Goal: Task Accomplishment & Management: Complete application form

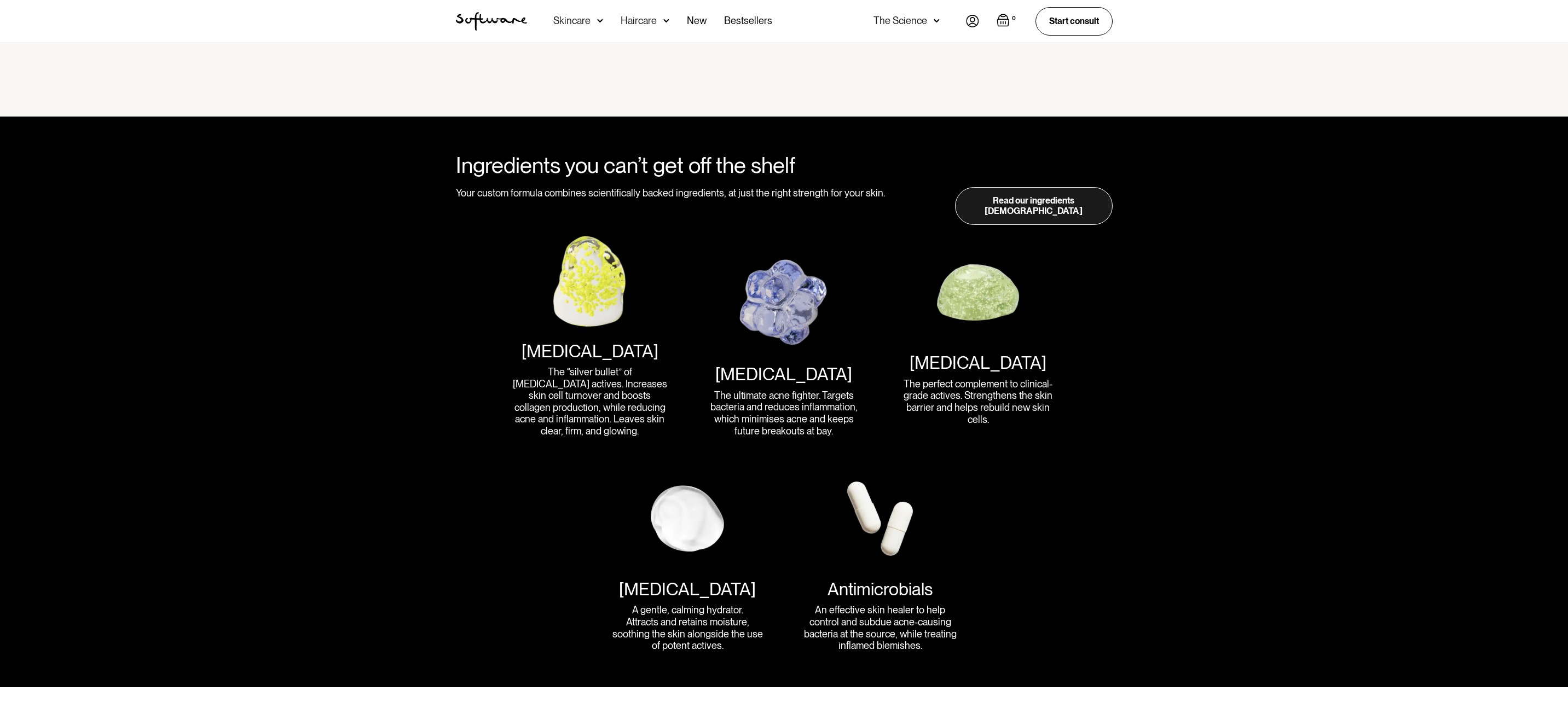
scroll to position [1282, 0]
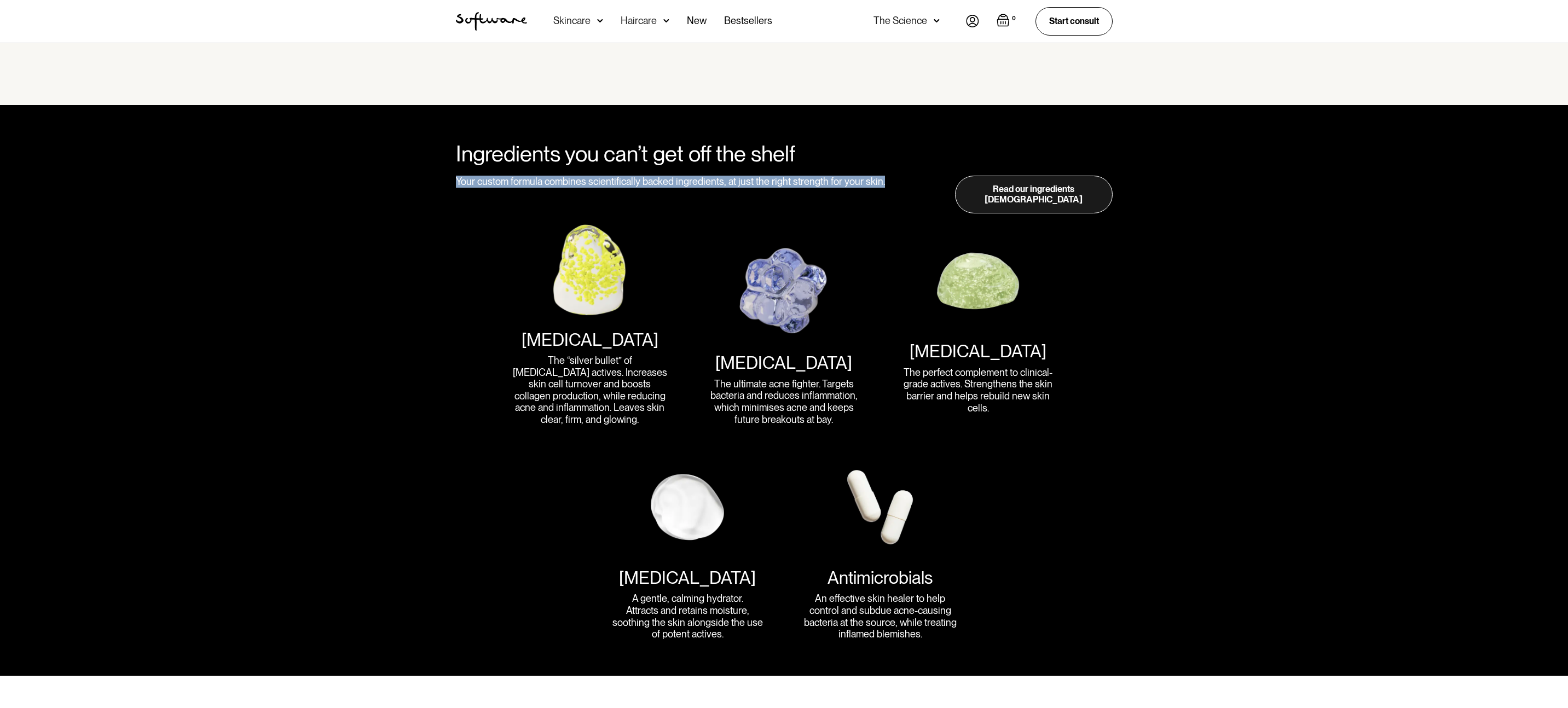
drag, startPoint x: 455, startPoint y: 179, endPoint x: 881, endPoint y: 186, distance: 426.1
click at [881, 186] on div "Your custom formula combines scientifically backed ingredients, at just the rig…" at bounding box center [673, 195] width 435 height 38
click at [877, 191] on div "Your custom formula combines scientifically backed ingredients, at just the rig…" at bounding box center [673, 195] width 435 height 38
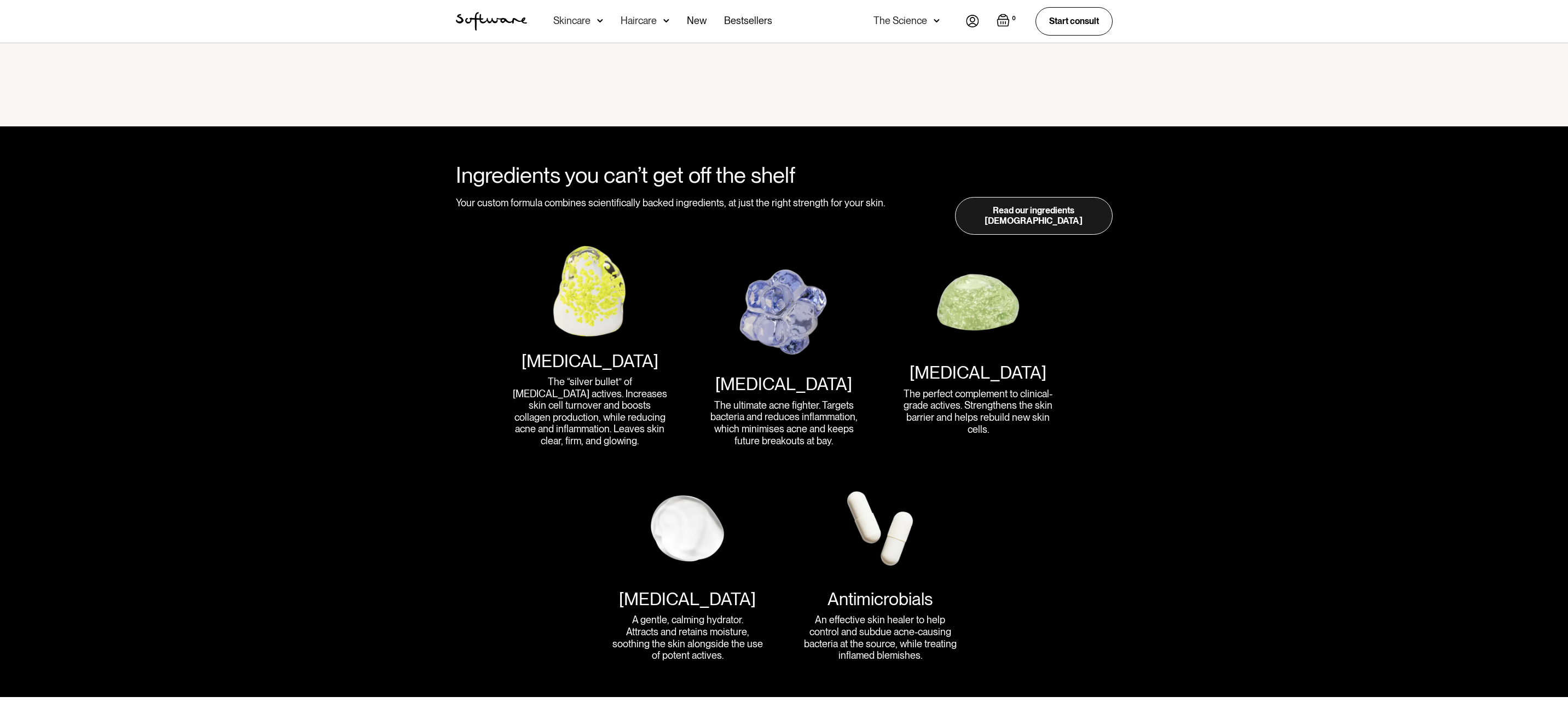
scroll to position [0, 0]
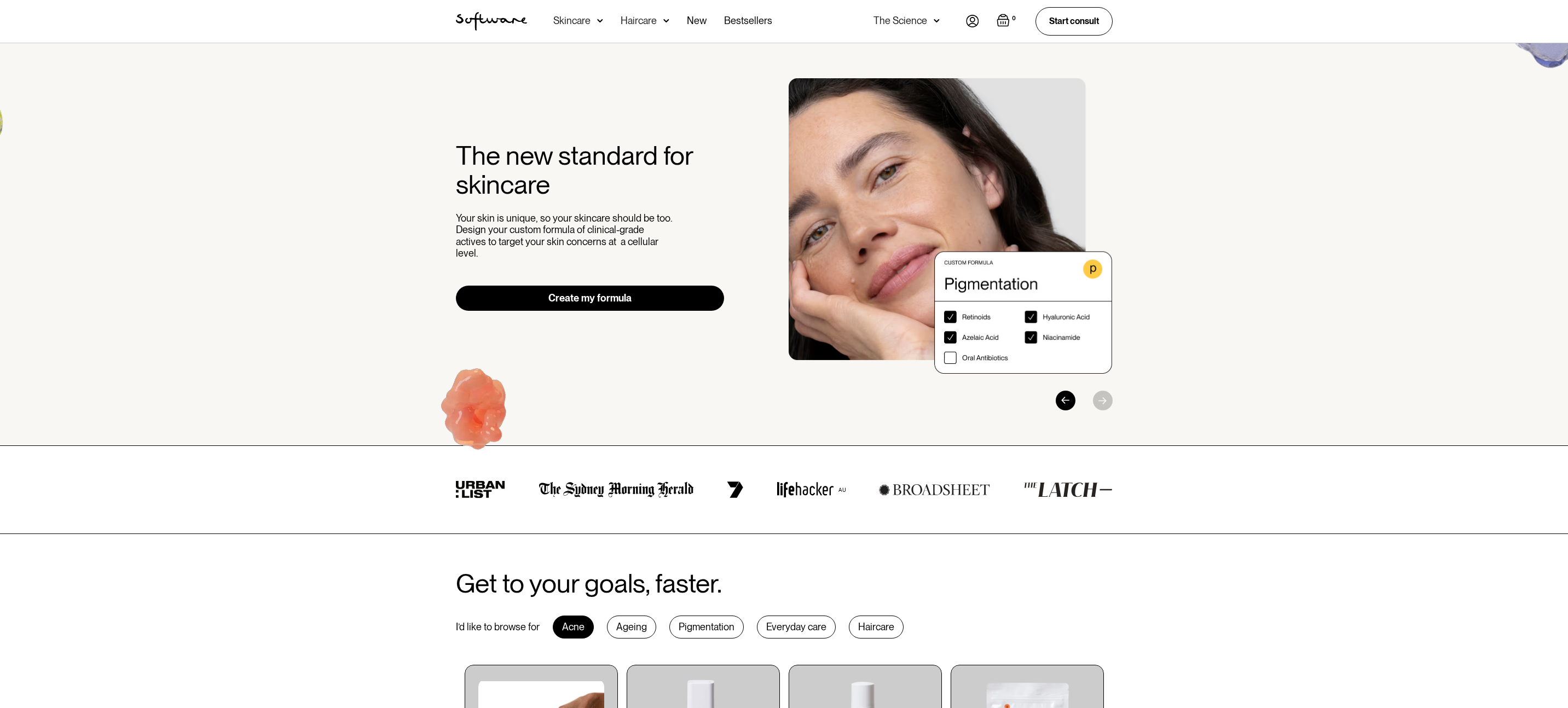
click at [663, 295] on link "Create my formula" at bounding box center [589, 298] width 269 height 25
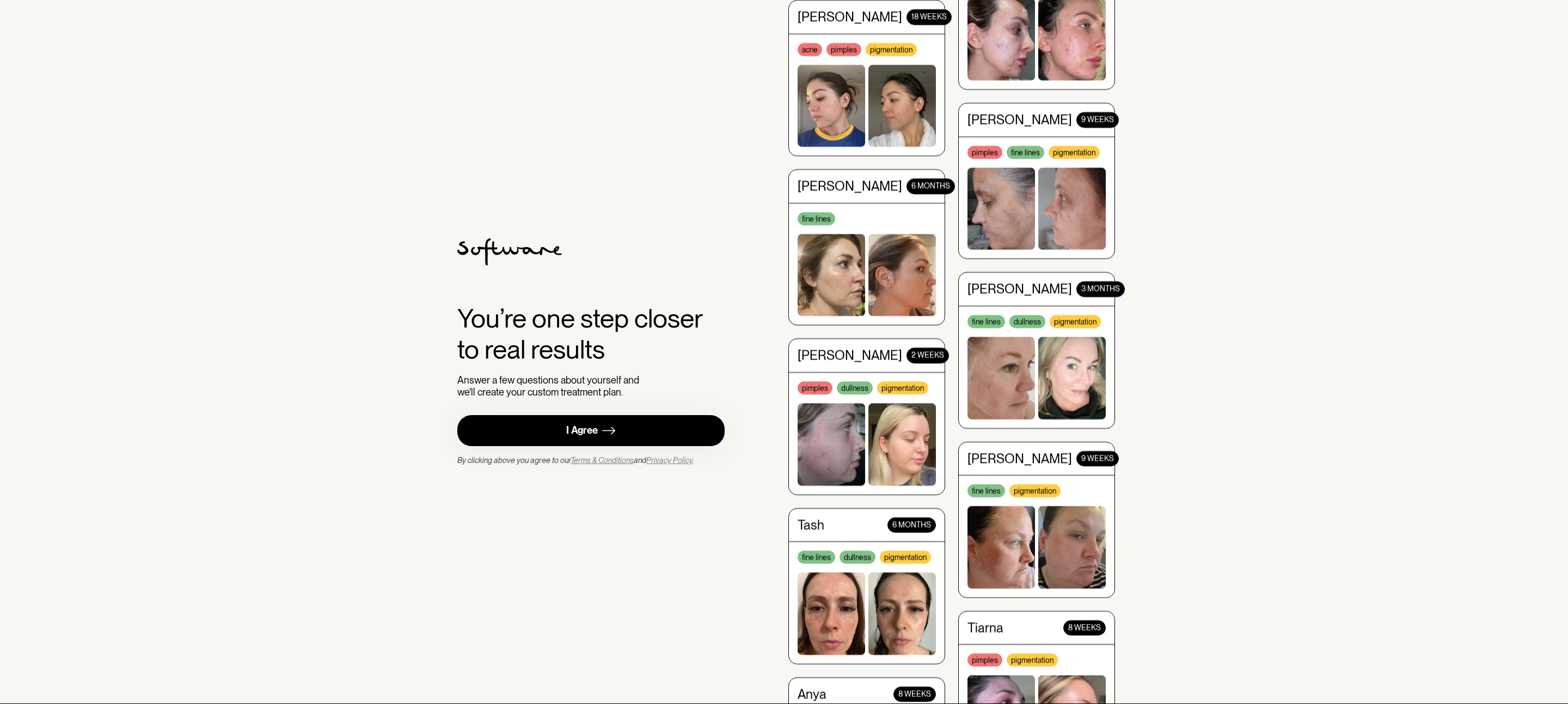
click at [586, 437] on div "I Agree" at bounding box center [582, 431] width 31 height 13
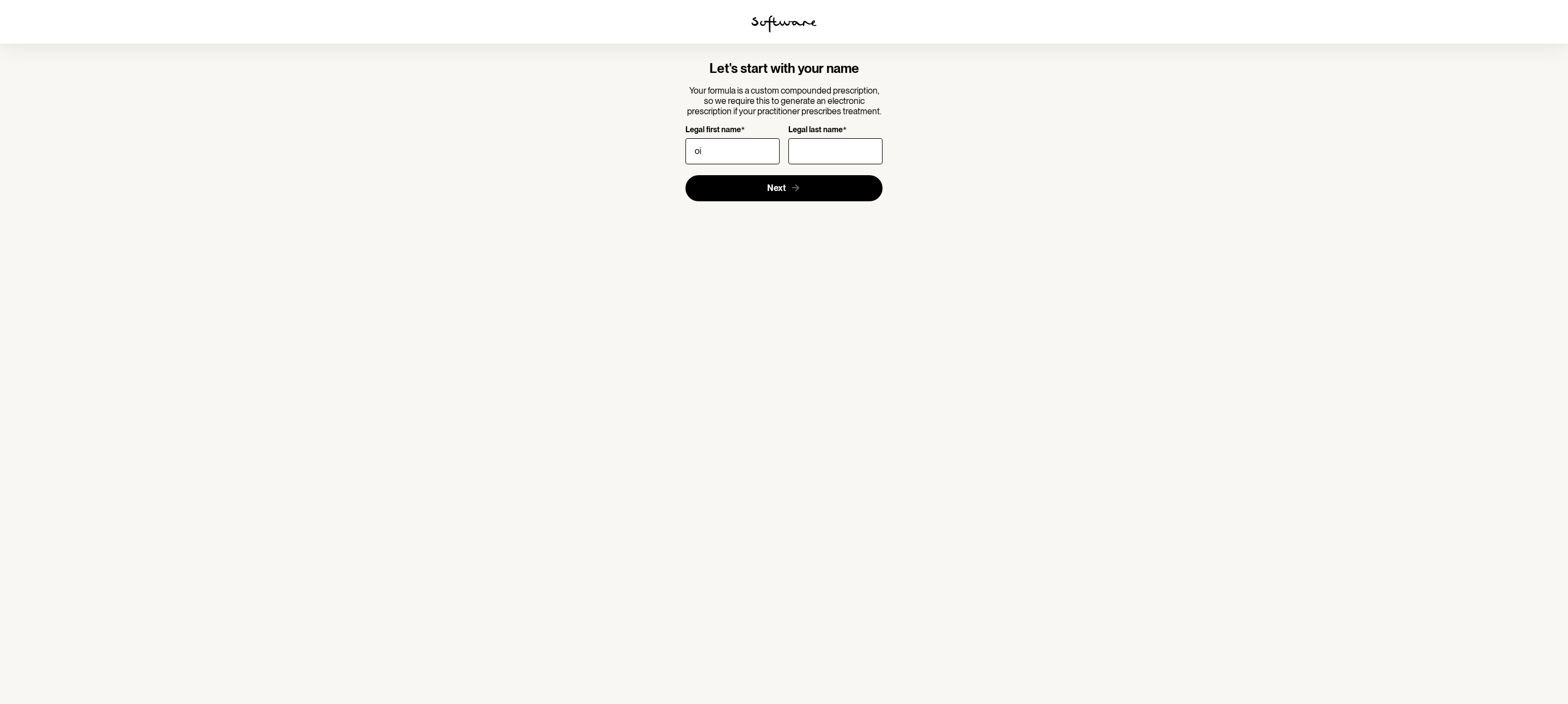
type input "o"
type input "[PERSON_NAME]"
type input "Cucanic"
click button "Next" at bounding box center [784, 188] width 197 height 26
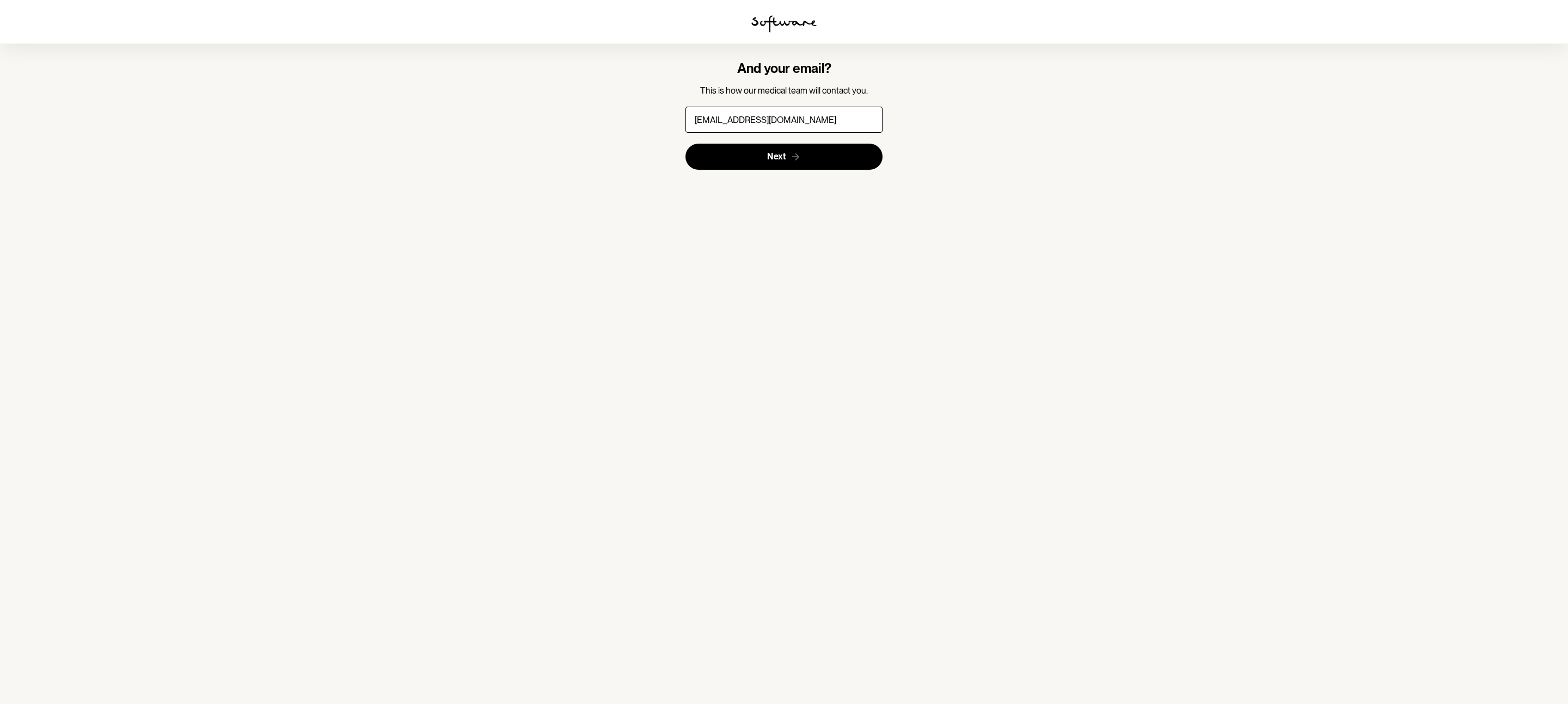
type input "[EMAIL_ADDRESS][DOMAIN_NAME]"
click at [686, 144] on button "Next" at bounding box center [784, 157] width 197 height 26
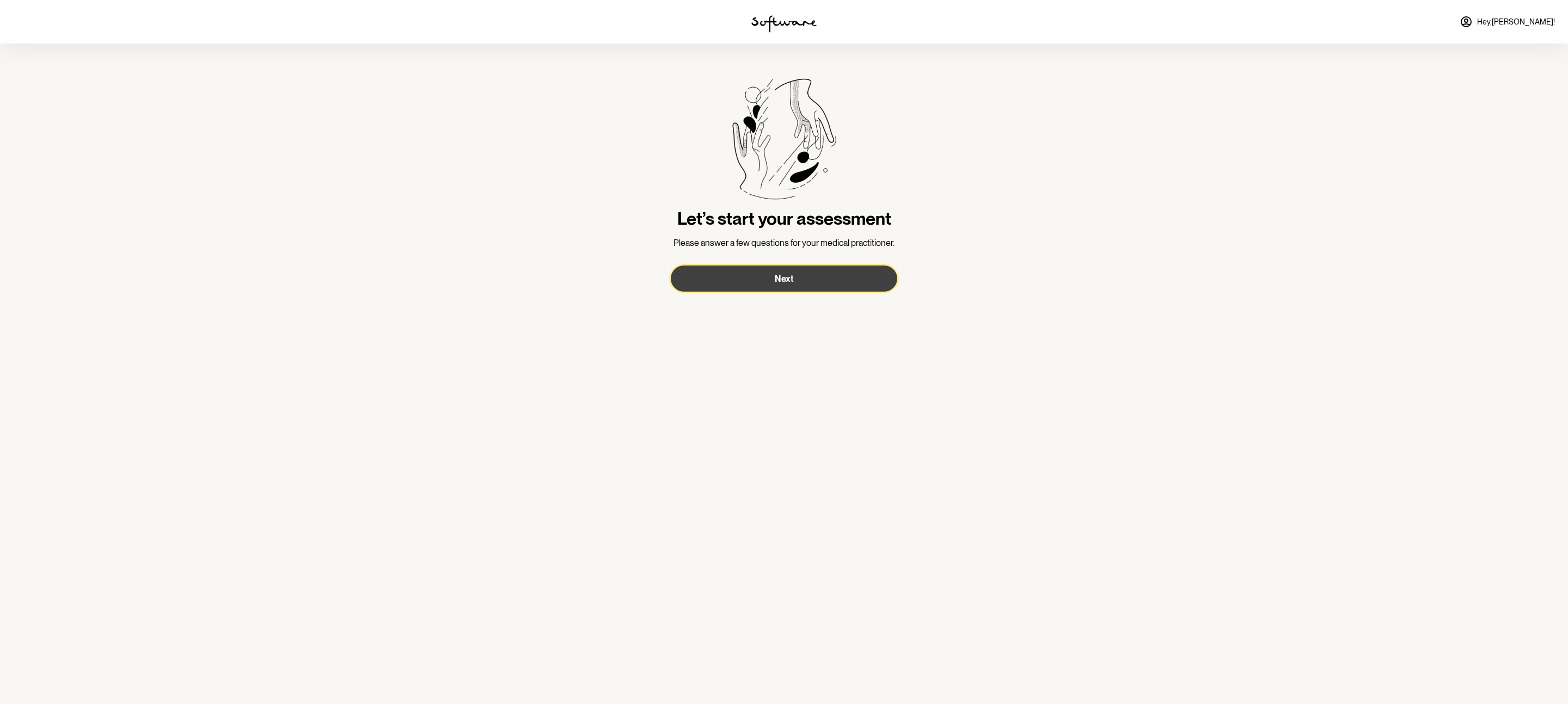
click at [781, 286] on button "Next" at bounding box center [784, 278] width 227 height 26
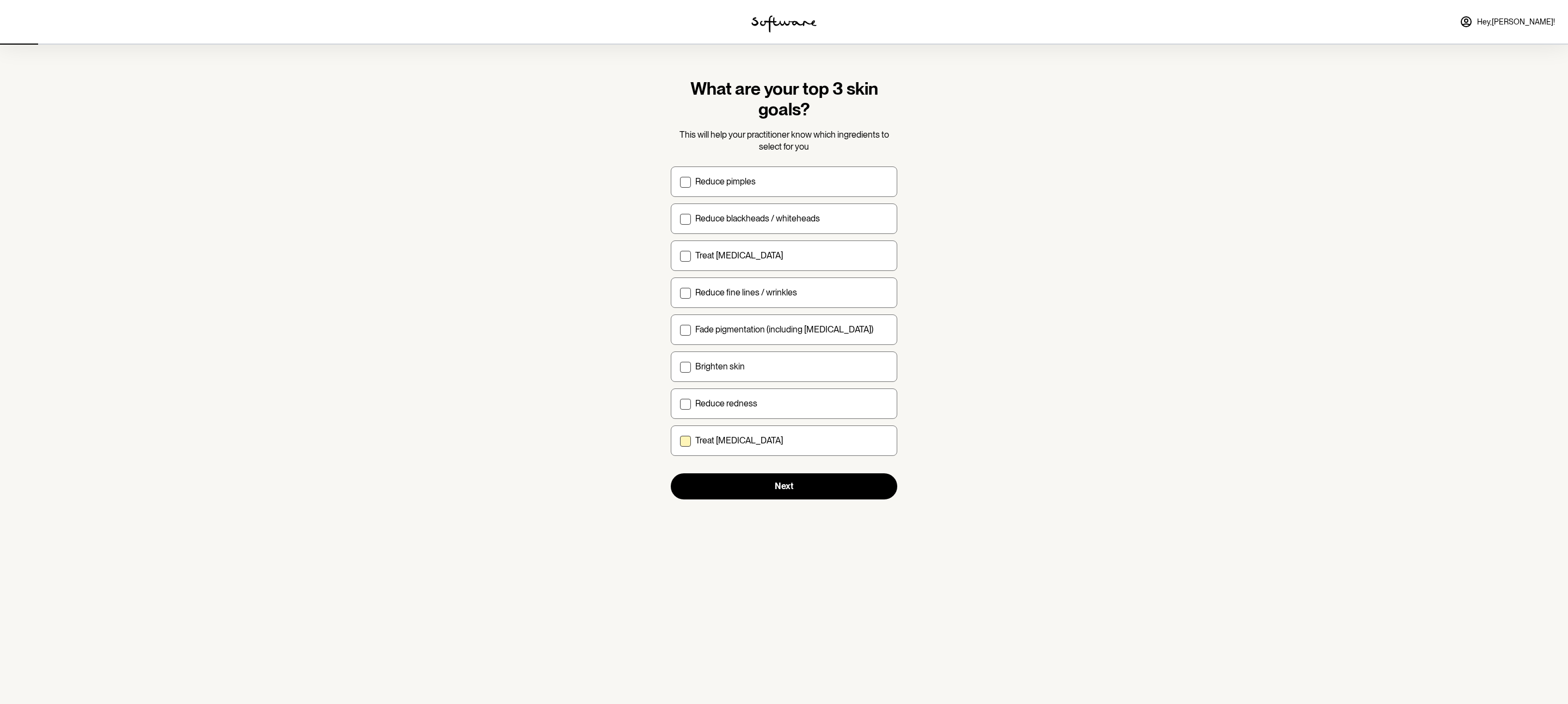
click at [714, 447] on label "Treat dry skin" at bounding box center [784, 440] width 227 height 30
click at [680, 440] on input "Treat dry skin" at bounding box center [680, 440] width 1 height 1
checkbox input "true"
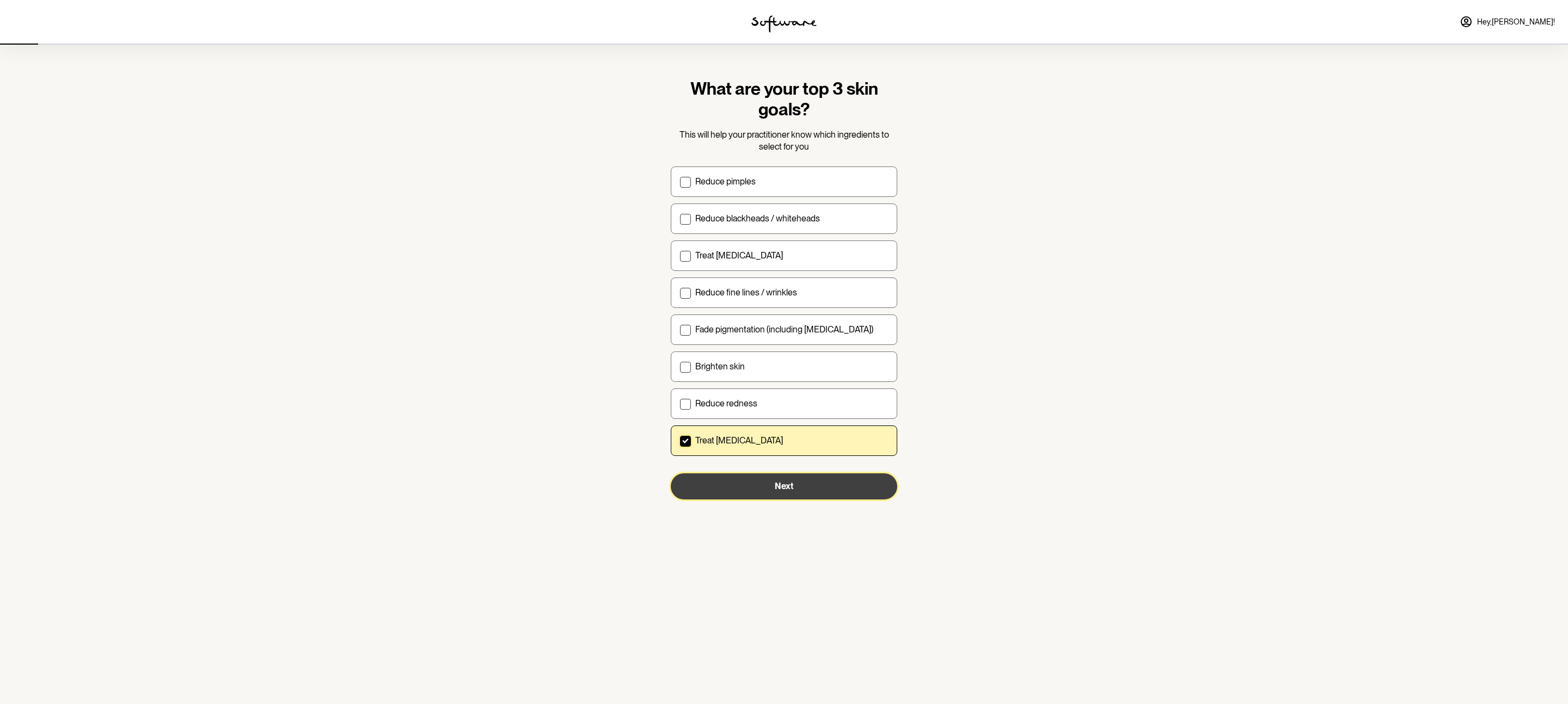
click at [734, 486] on button "Next" at bounding box center [784, 486] width 227 height 26
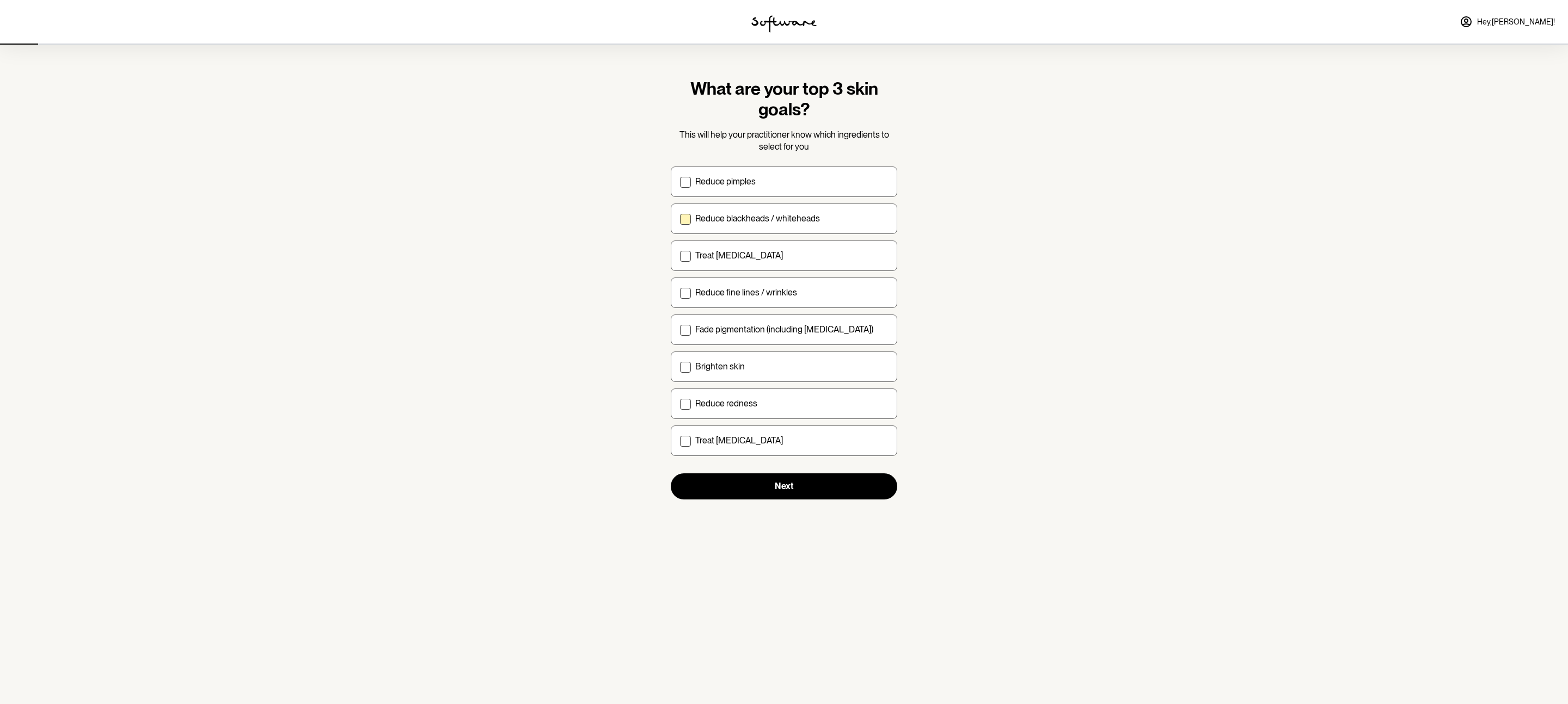
click at [736, 220] on p "Reduce blackheads / whiteheads" at bounding box center [758, 218] width 125 height 11
click at [680, 219] on input "Reduce blackheads / whiteheads" at bounding box center [680, 218] width 1 height 1
checkbox input "true"
click at [734, 288] on p "Reduce fine lines / wrinkles" at bounding box center [746, 293] width 102 height 11
click at [680, 293] on input "Reduce fine lines / wrinkles" at bounding box center [680, 293] width 1 height 1
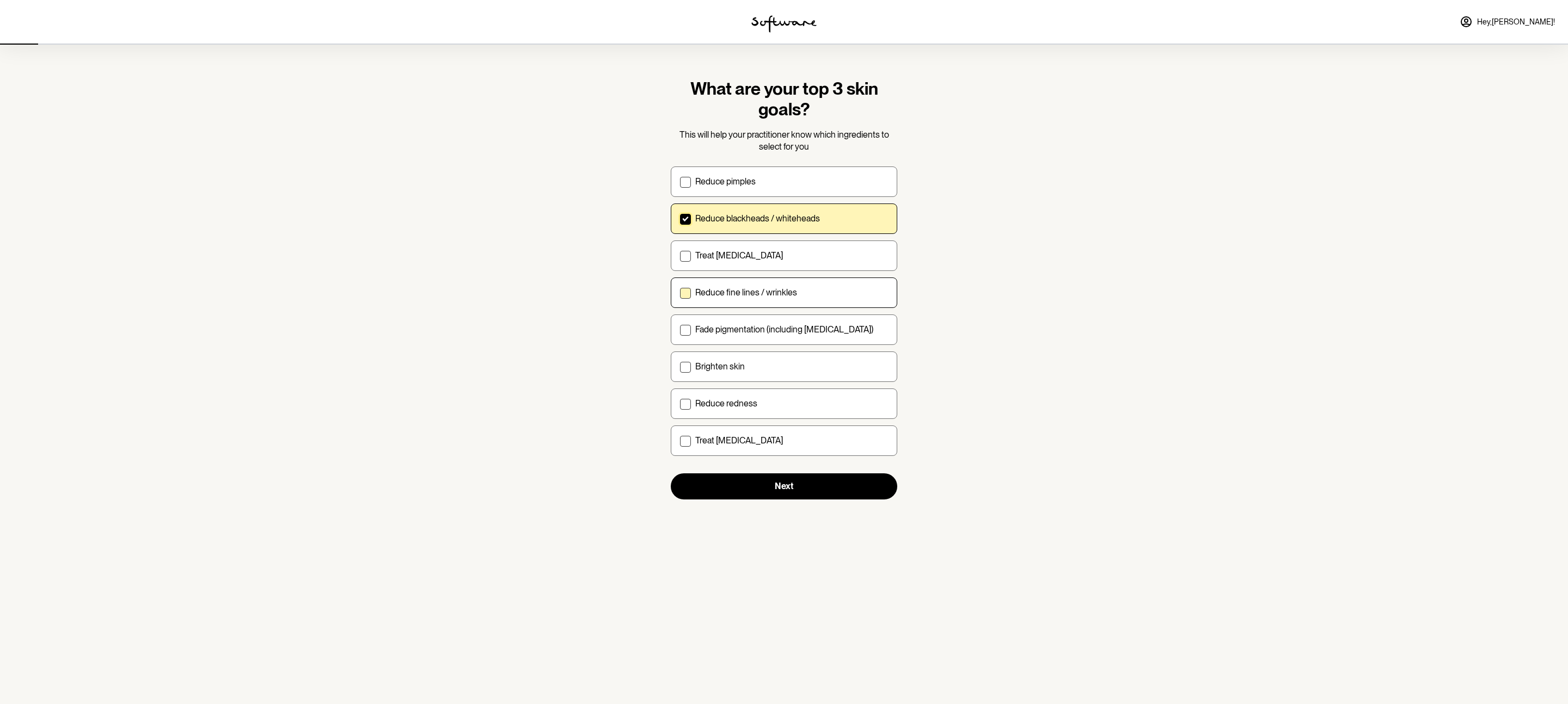
checkbox input "true"
click at [723, 370] on p "Brighten skin" at bounding box center [720, 367] width 50 height 11
click at [680, 367] on input "Brighten skin" at bounding box center [680, 367] width 1 height 1
checkbox input "true"
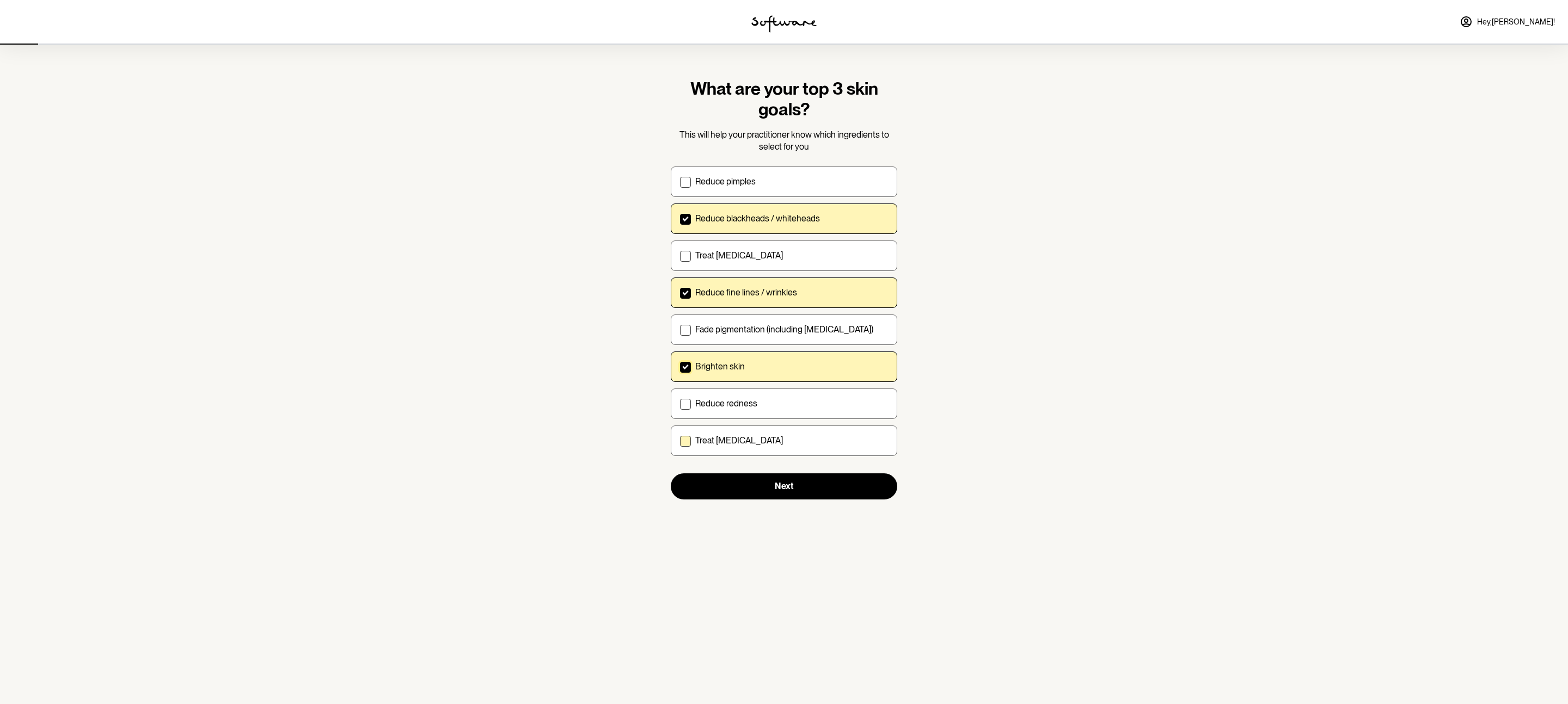
click at [724, 447] on label "Treat dry skin" at bounding box center [784, 440] width 227 height 30
click at [680, 440] on input "Treat dry skin" at bounding box center [680, 440] width 1 height 1
checkbox input "true"
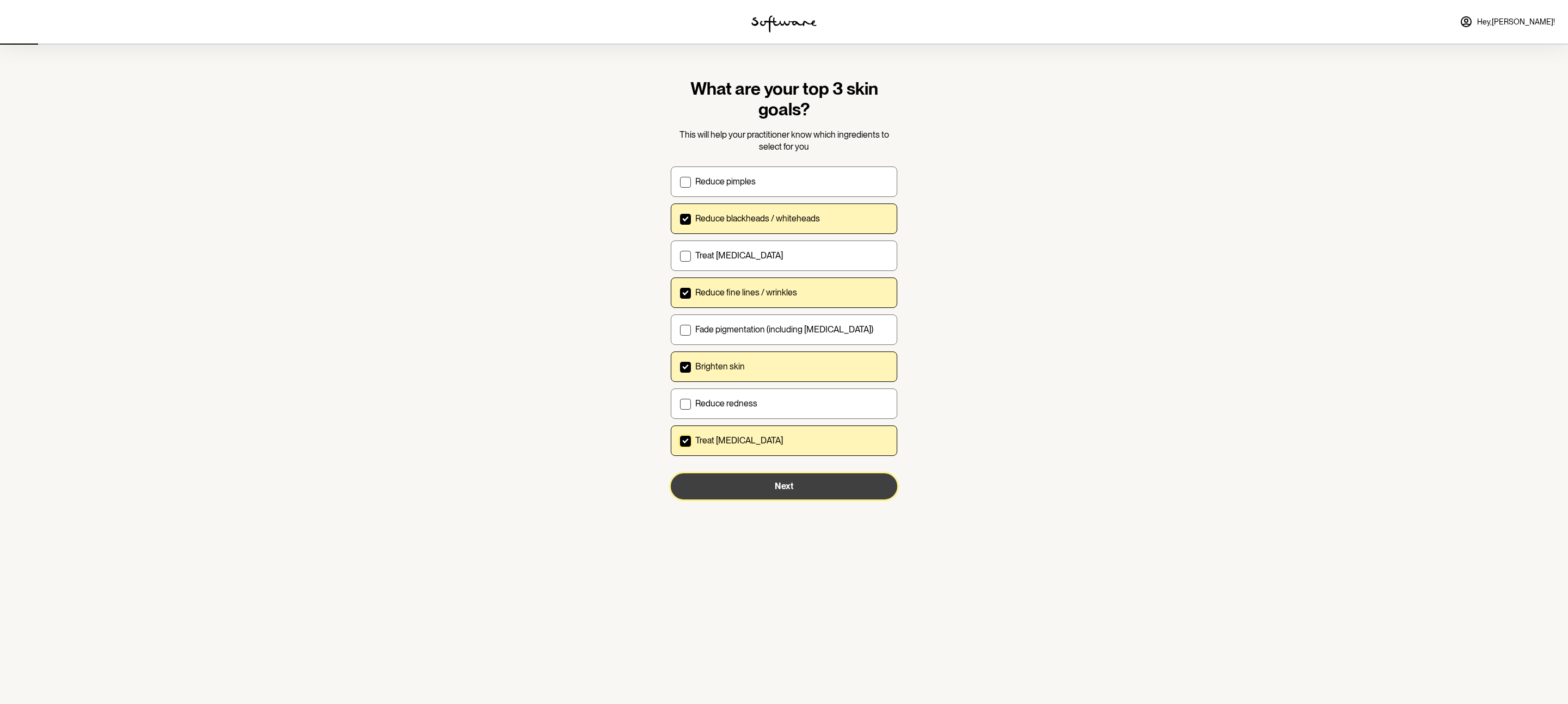
click at [729, 485] on button "Next" at bounding box center [784, 486] width 227 height 26
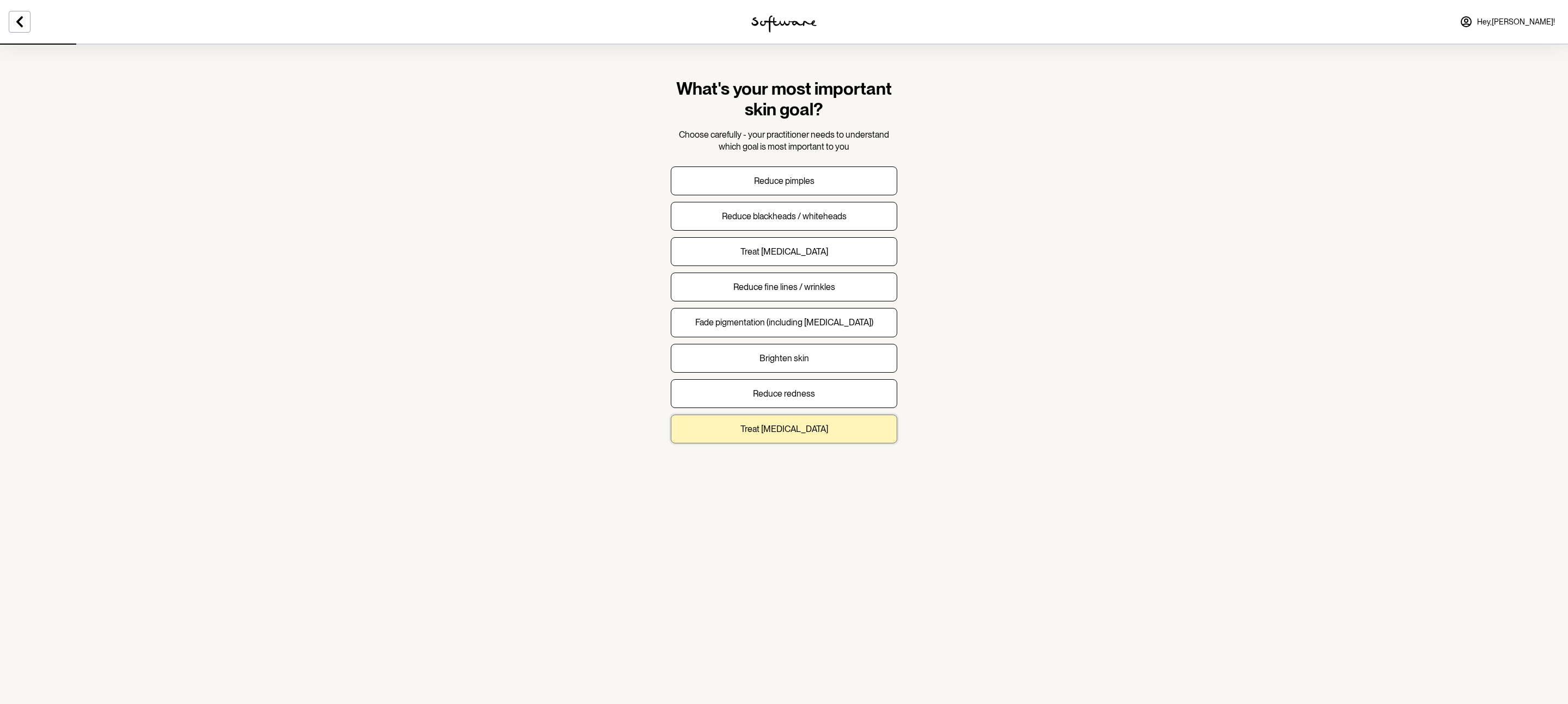
click at [773, 432] on p "Treat dry skin" at bounding box center [784, 429] width 88 height 11
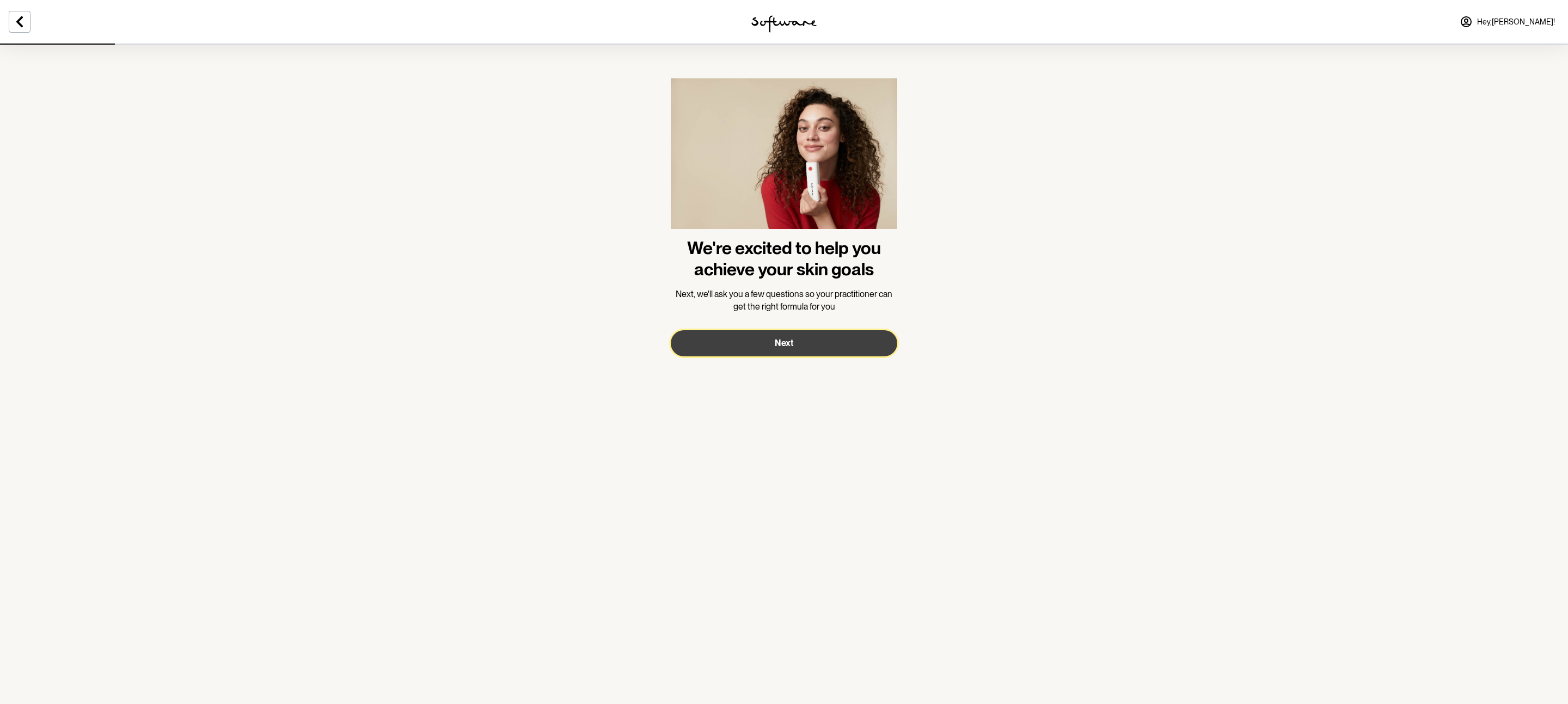
click at [740, 341] on button "Next" at bounding box center [784, 343] width 227 height 26
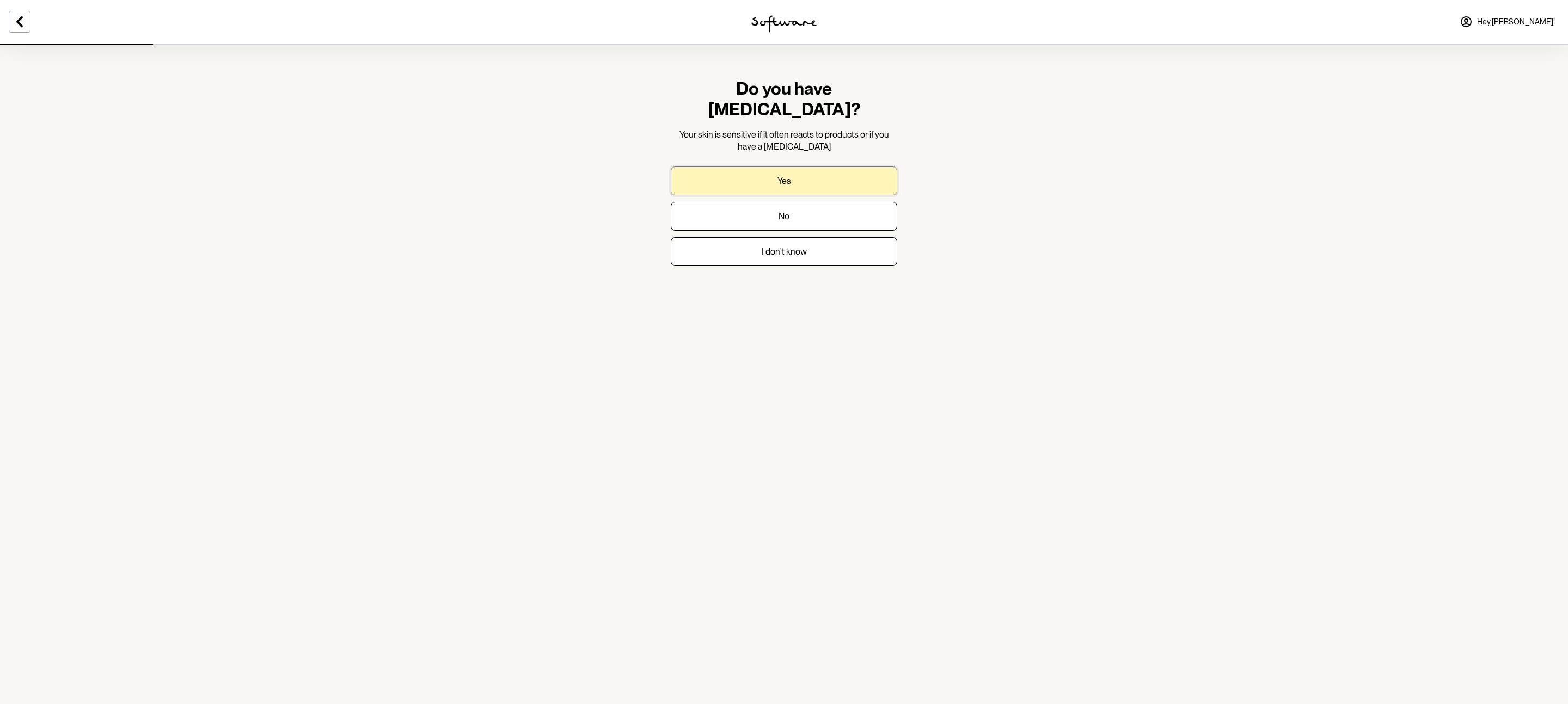
click at [779, 166] on button "Yes" at bounding box center [784, 181] width 227 height 29
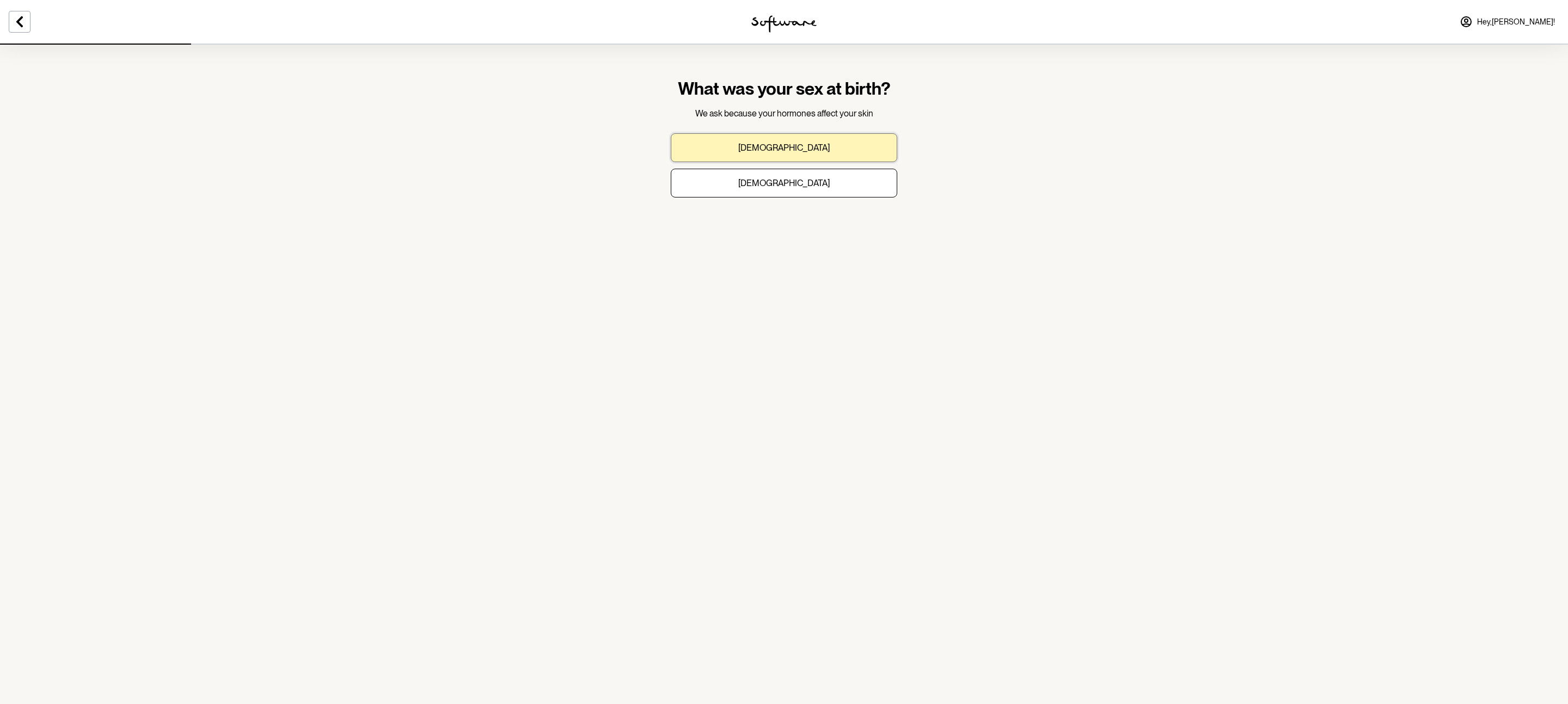
click at [751, 146] on button "Male" at bounding box center [784, 148] width 227 height 29
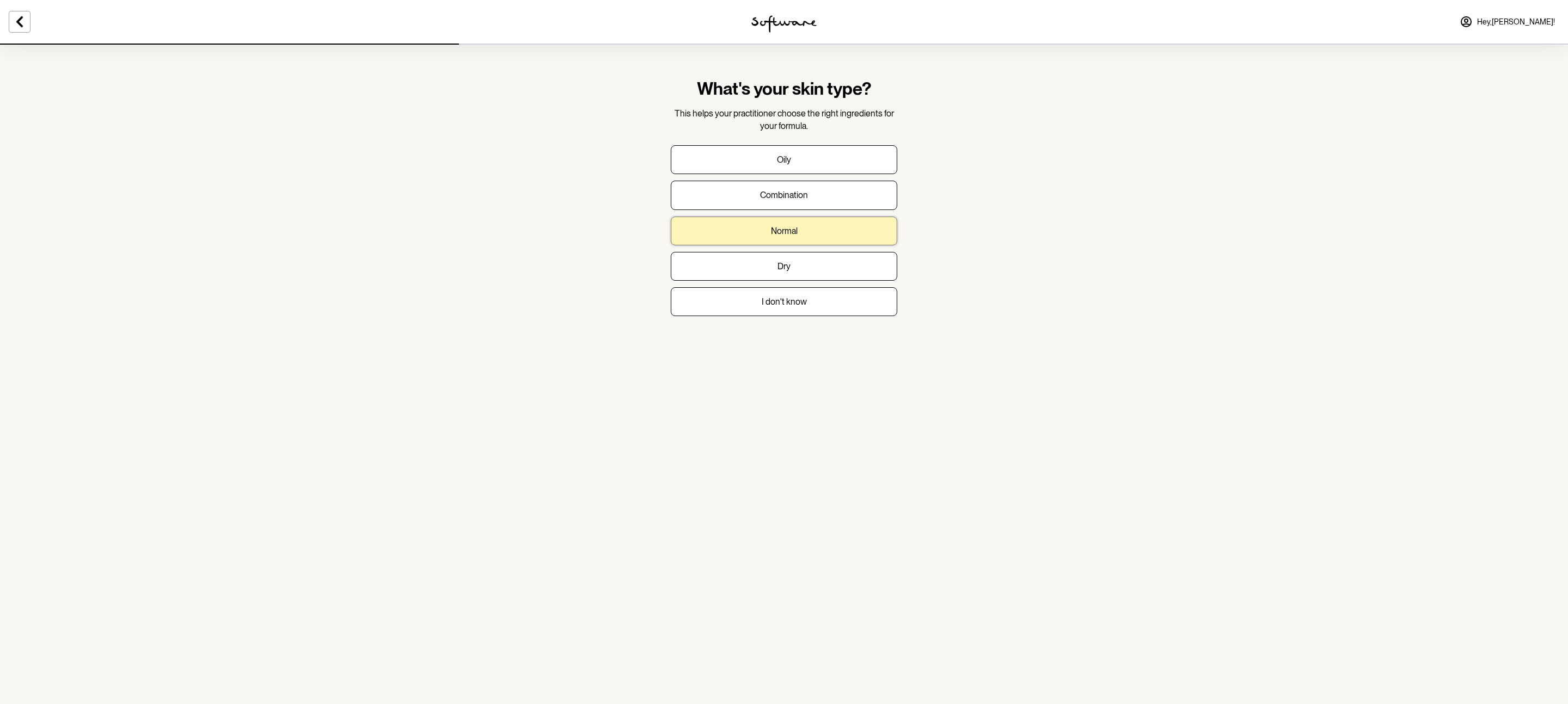
click at [793, 223] on button "Normal" at bounding box center [784, 231] width 227 height 29
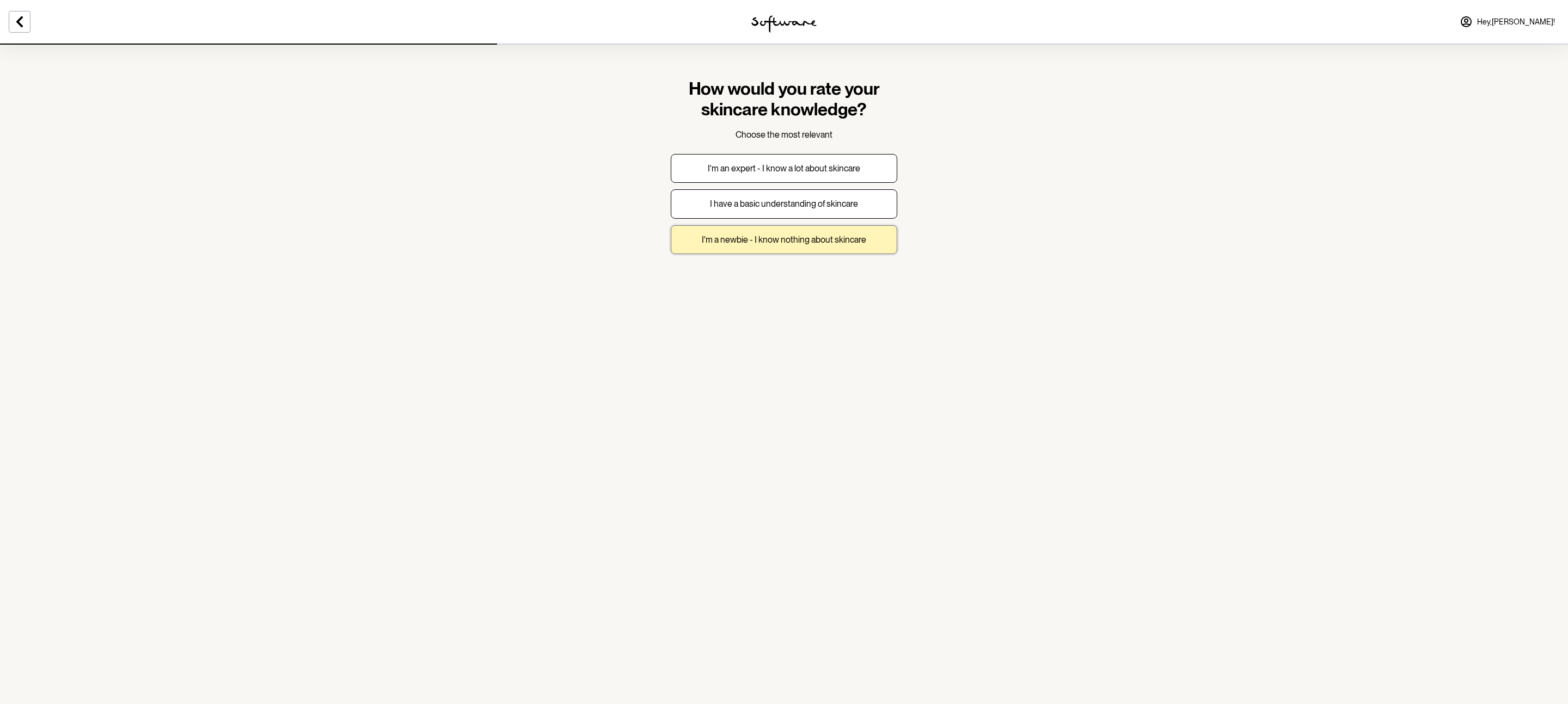
click at [737, 236] on p "I'm a newbie - I know nothing about skincare" at bounding box center [784, 239] width 164 height 11
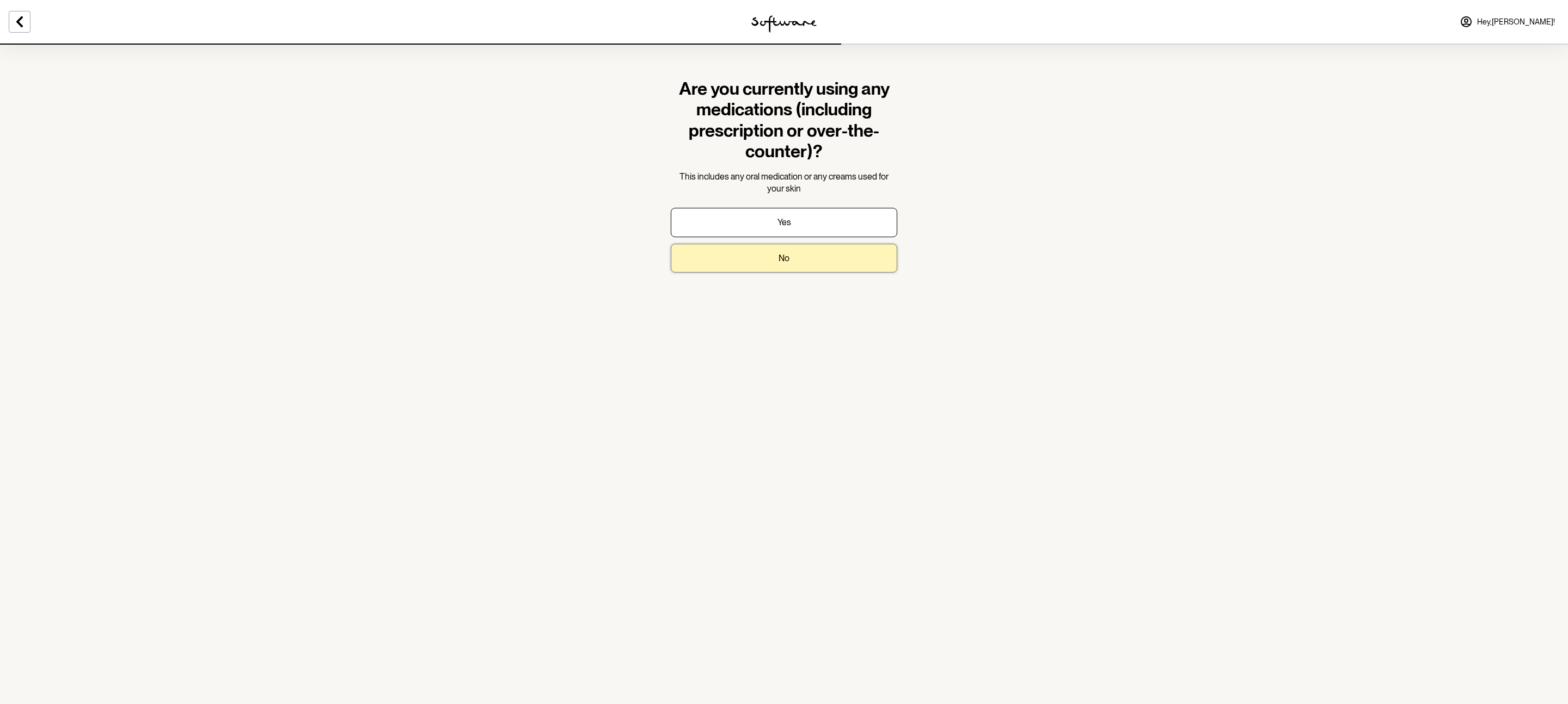
click at [761, 263] on button "No" at bounding box center [784, 259] width 227 height 29
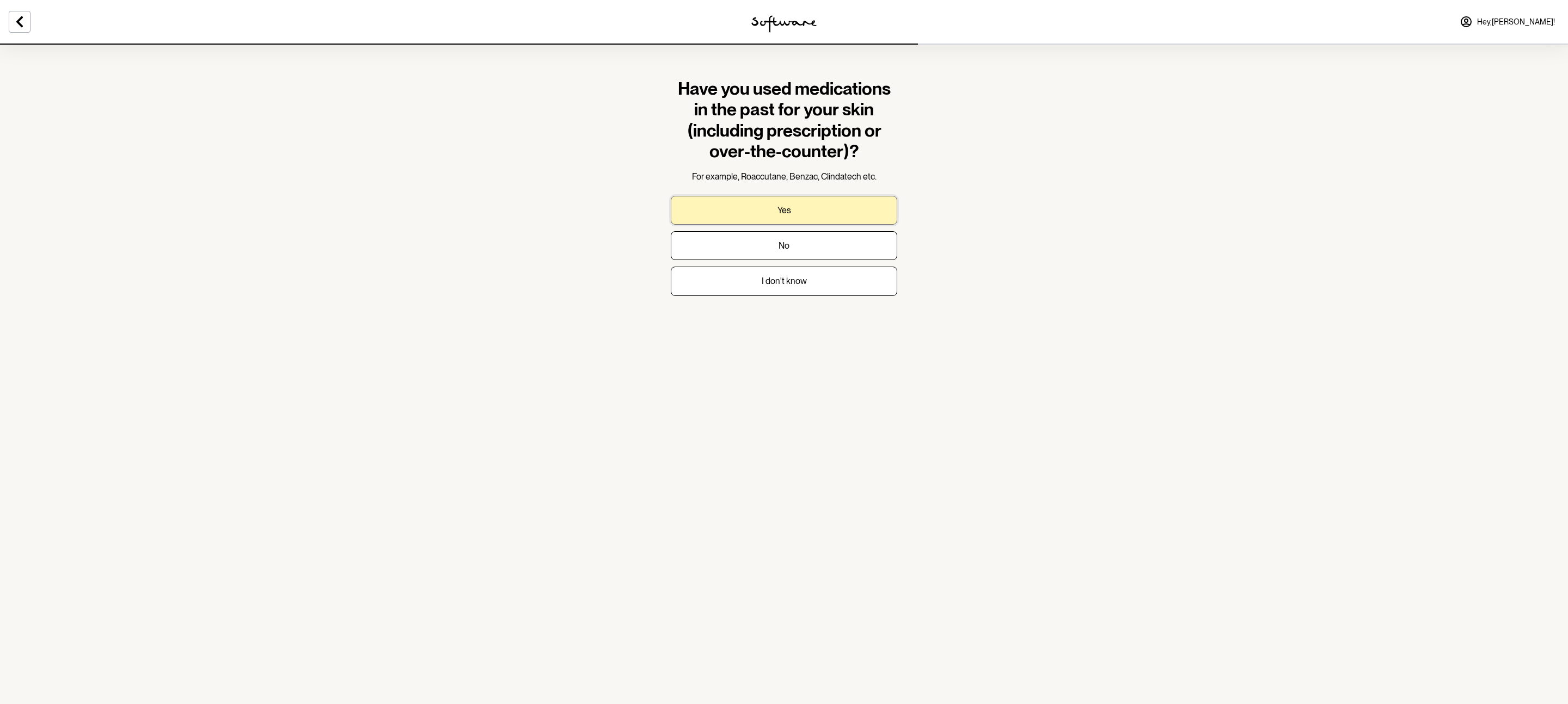
click at [756, 222] on button "Yes" at bounding box center [784, 211] width 227 height 29
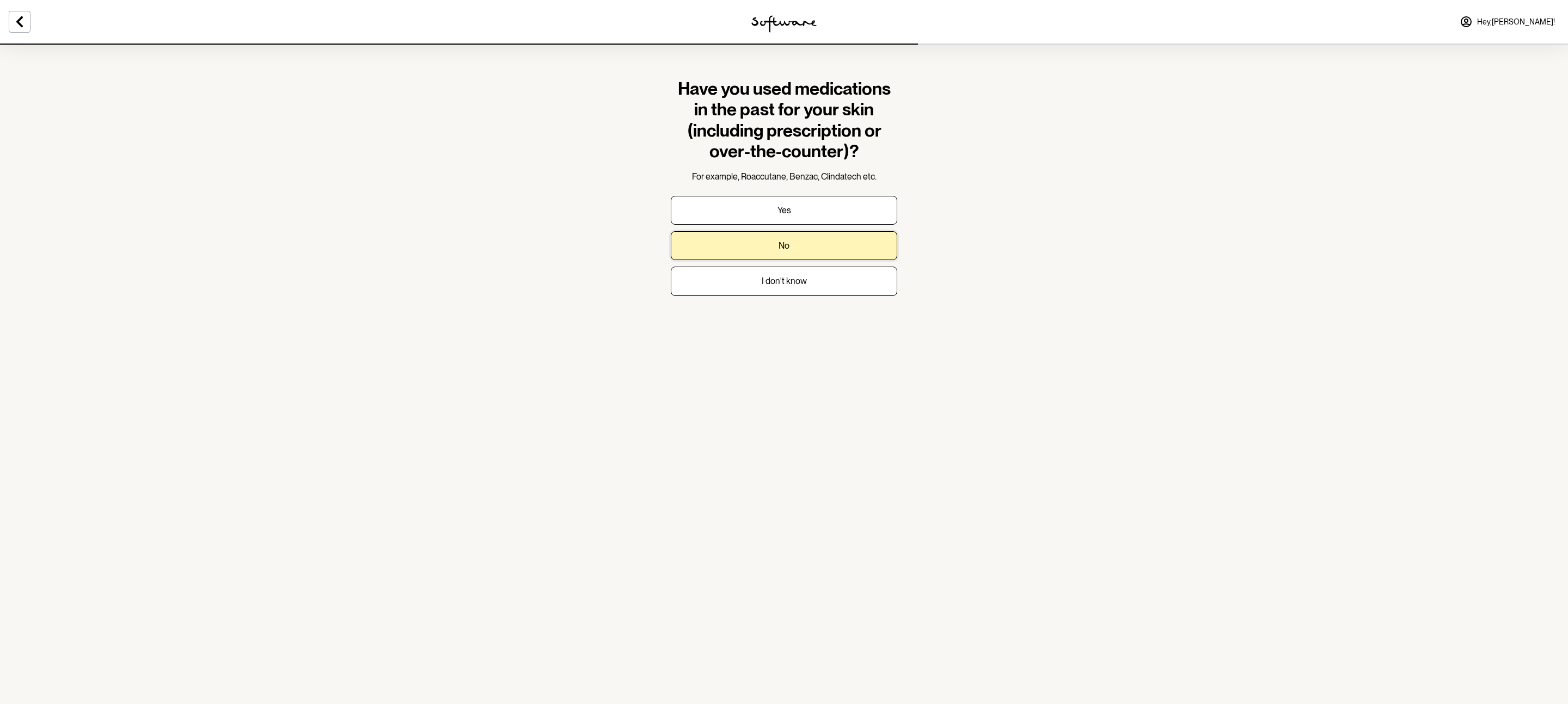
drag, startPoint x: 762, startPoint y: 239, endPoint x: 649, endPoint y: 155, distance: 140.8
click at [649, 155] on section "Have you used medications in the past for your skin (including prescription or …" at bounding box center [784, 352] width 1568 height 704
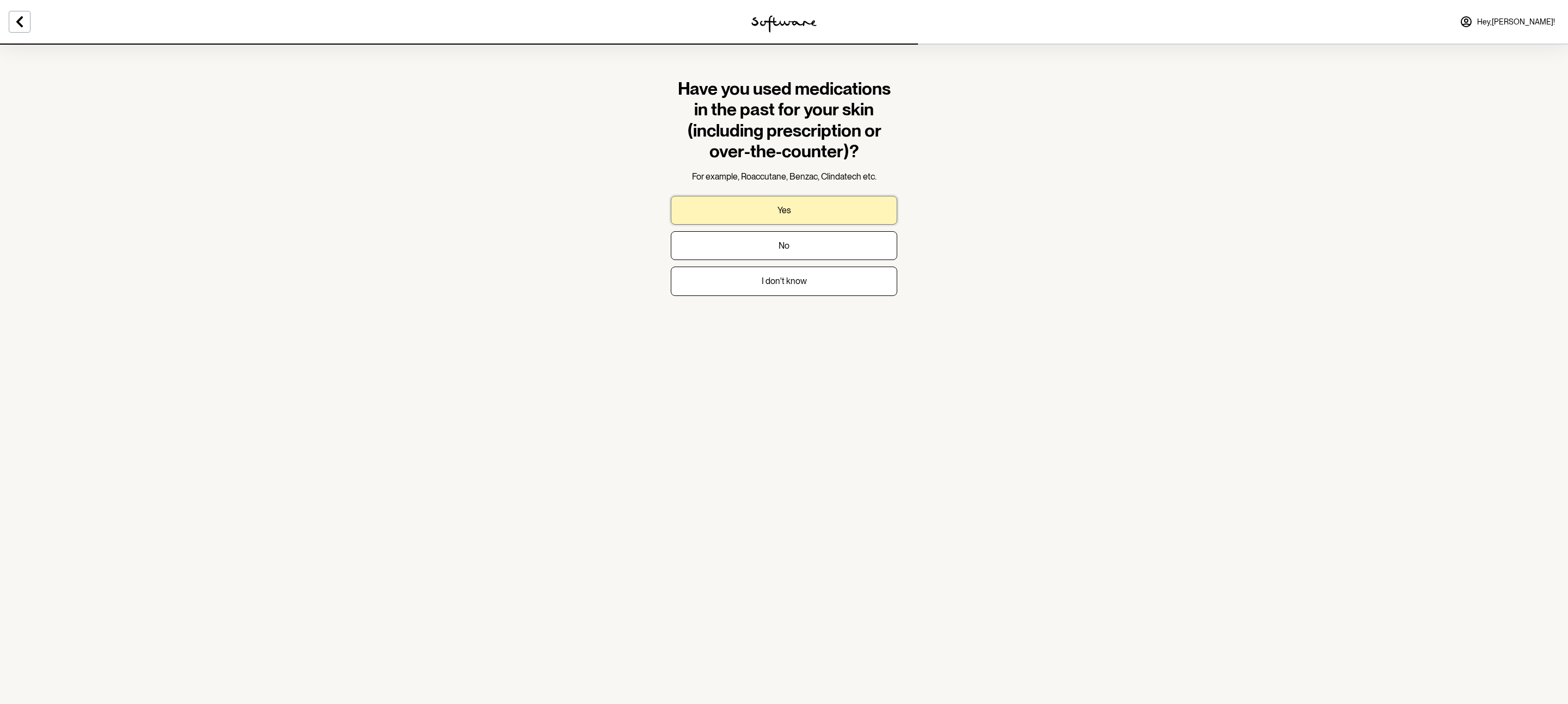
click at [758, 222] on button "Yes" at bounding box center [784, 211] width 227 height 29
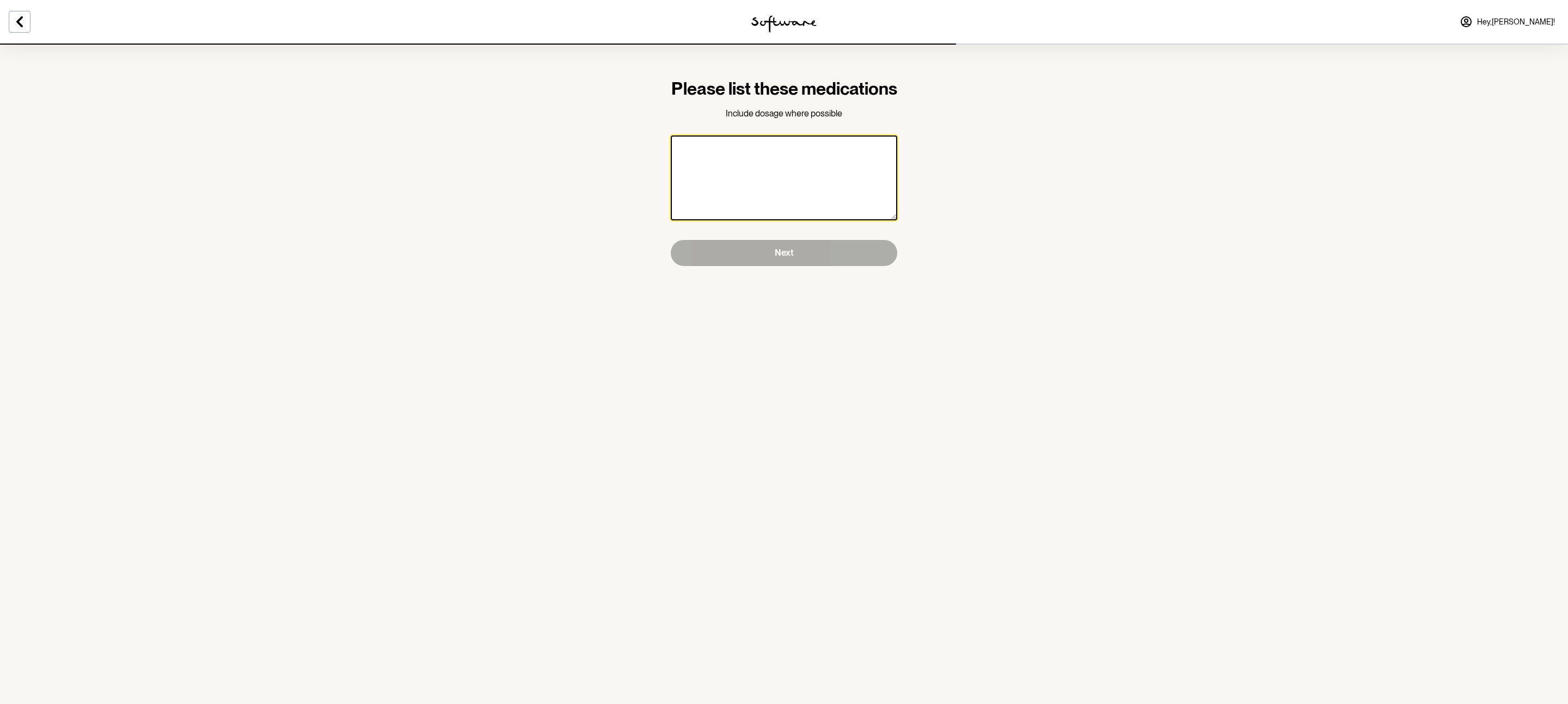
click at [754, 175] on textarea at bounding box center [784, 177] width 227 height 85
type textarea "Methylprednisolone"
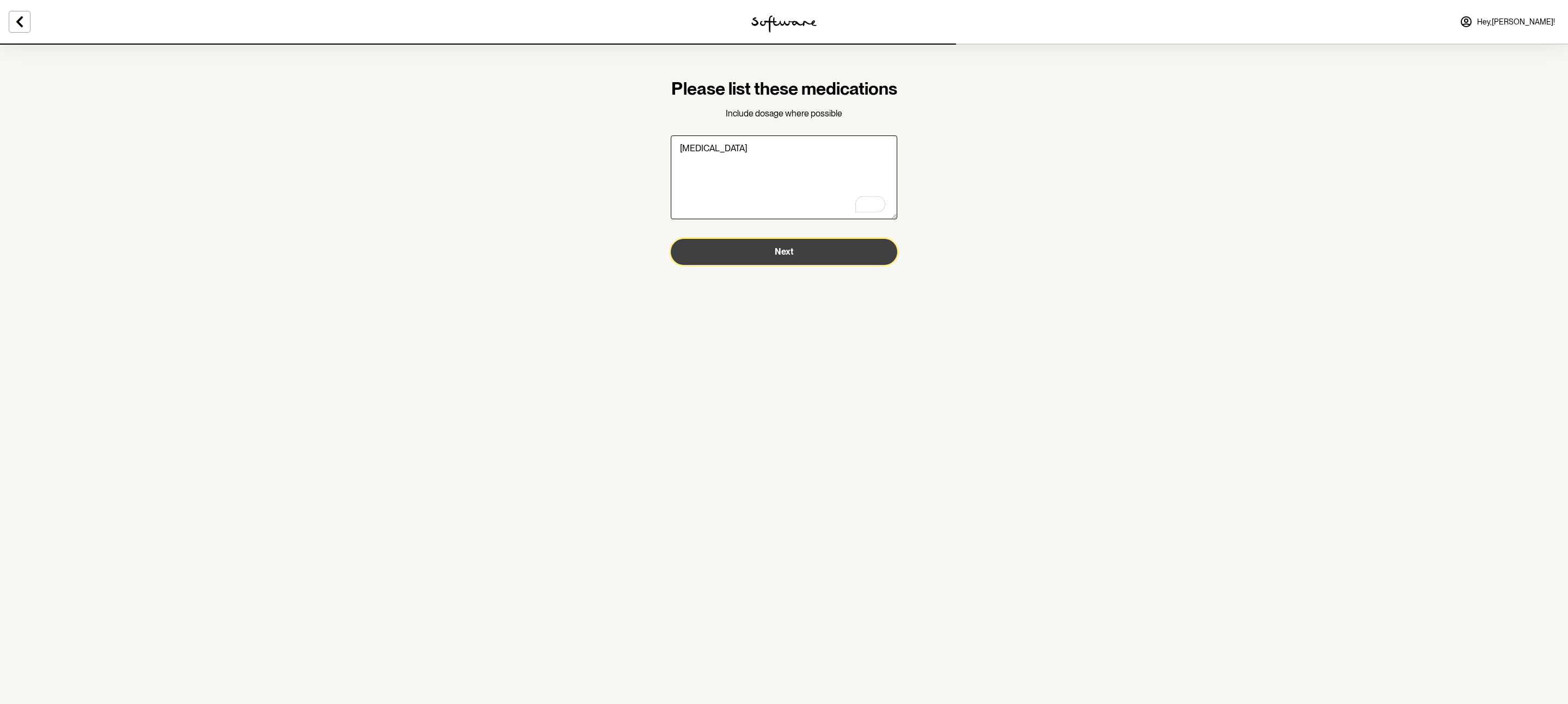
click at [784, 265] on button "Next" at bounding box center [784, 252] width 227 height 26
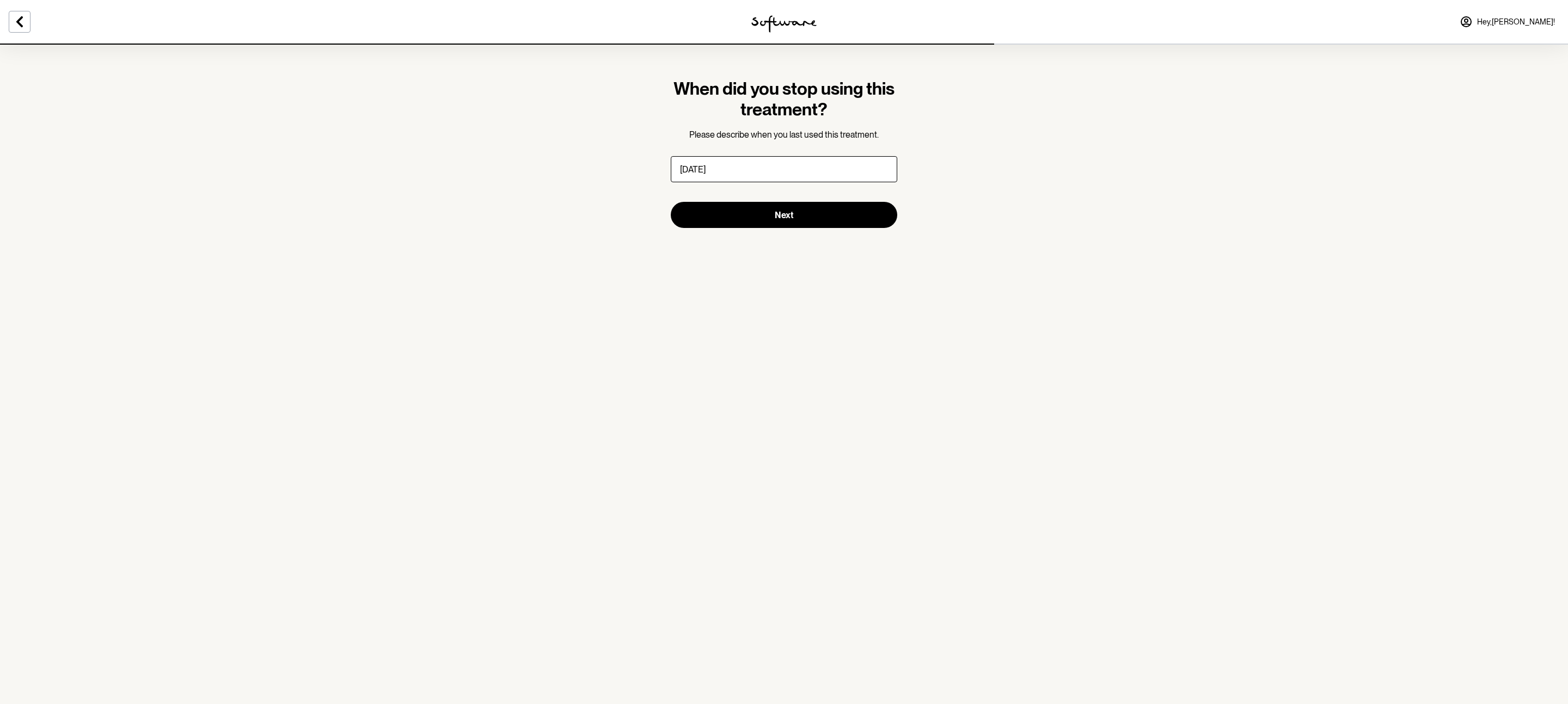
type input "2 months ago"
click at [671, 202] on button "Next" at bounding box center [784, 215] width 227 height 26
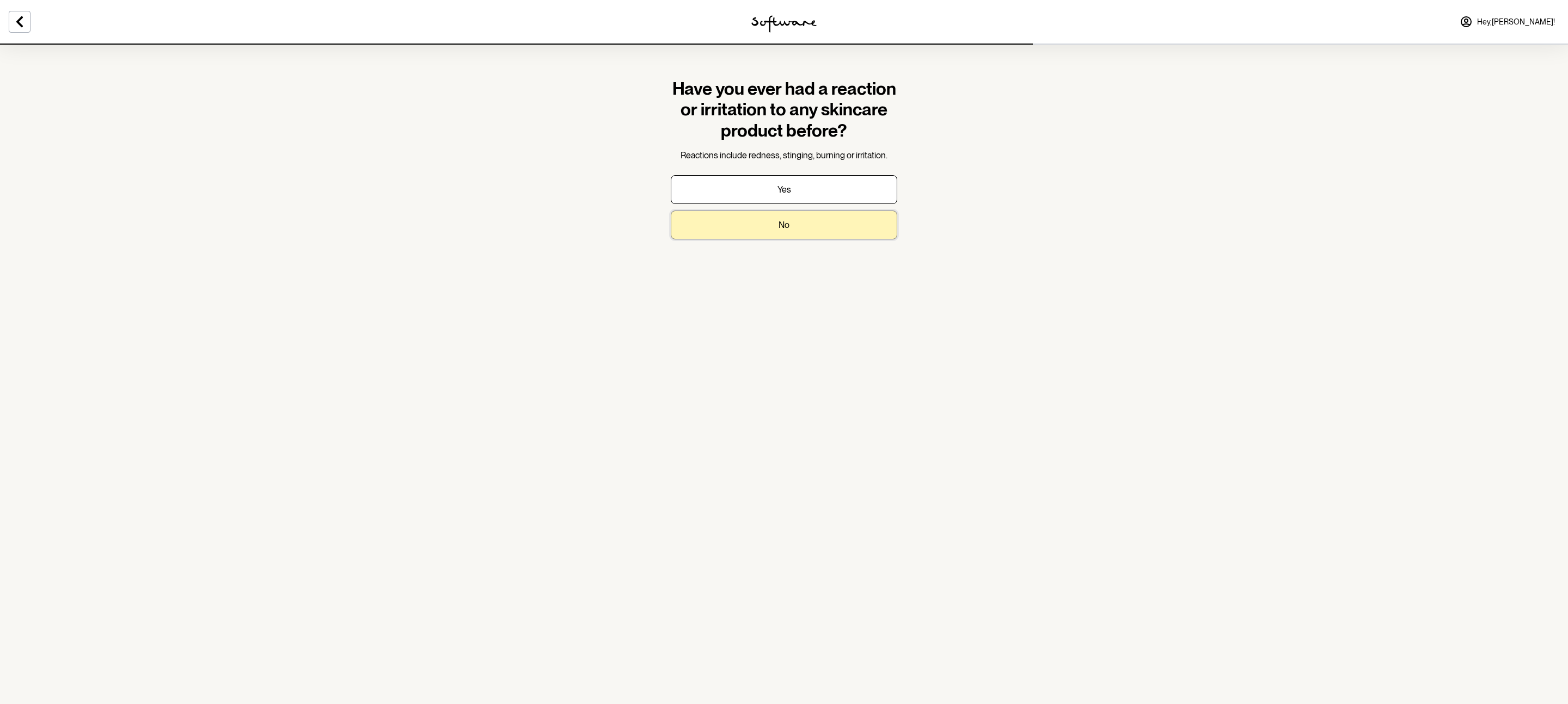
click at [766, 223] on button "No" at bounding box center [784, 226] width 227 height 29
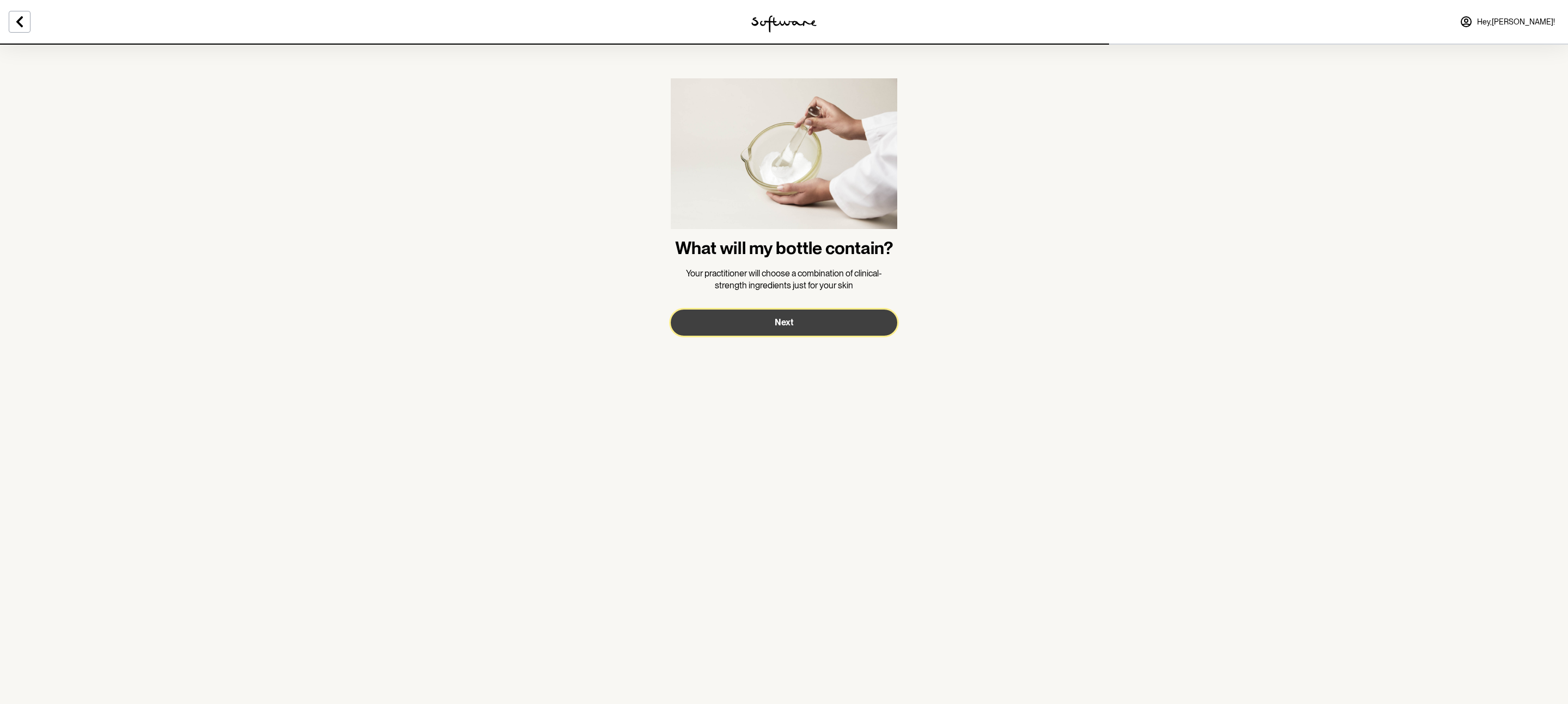
click at [767, 317] on button "Next" at bounding box center [784, 322] width 227 height 26
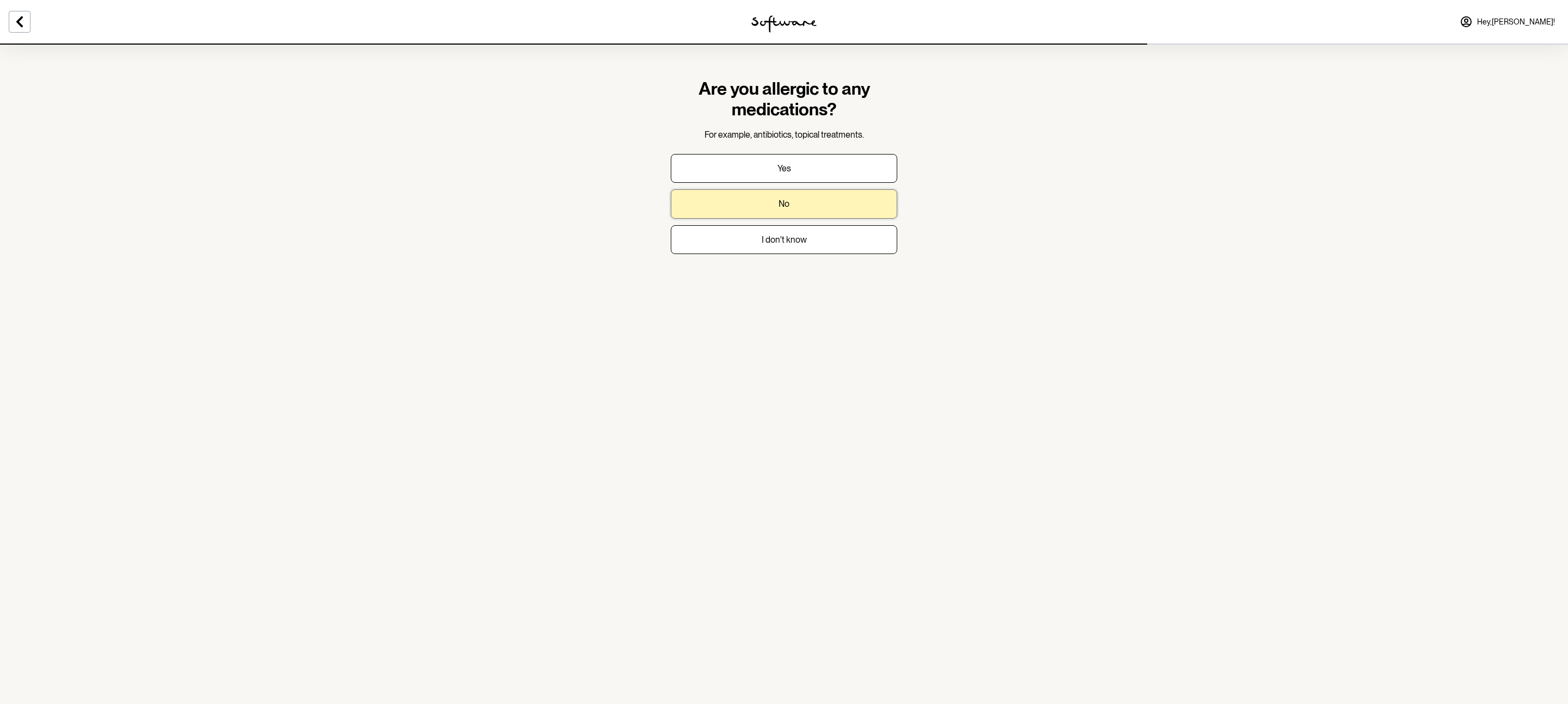
click at [771, 212] on button "No" at bounding box center [784, 204] width 227 height 29
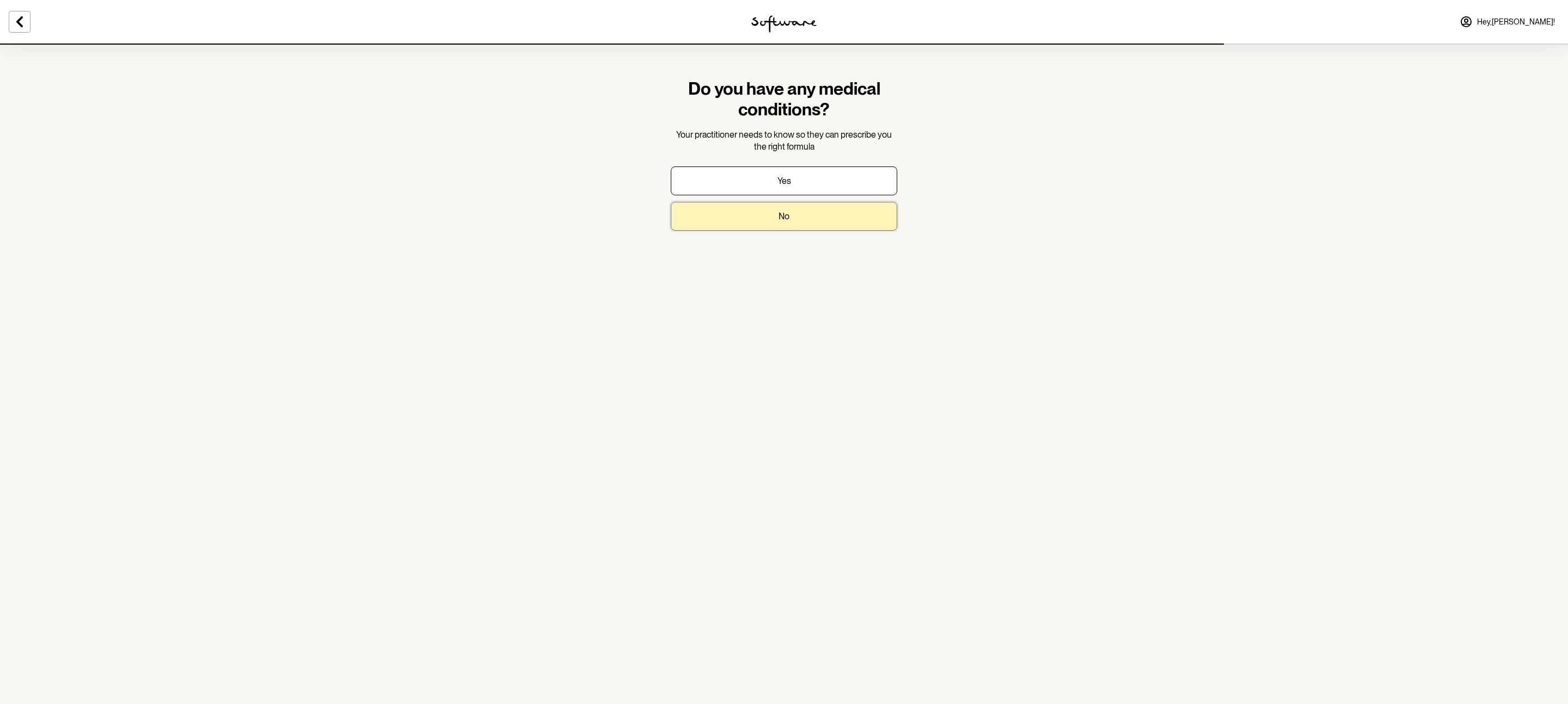
click at [773, 220] on button "No" at bounding box center [784, 217] width 227 height 29
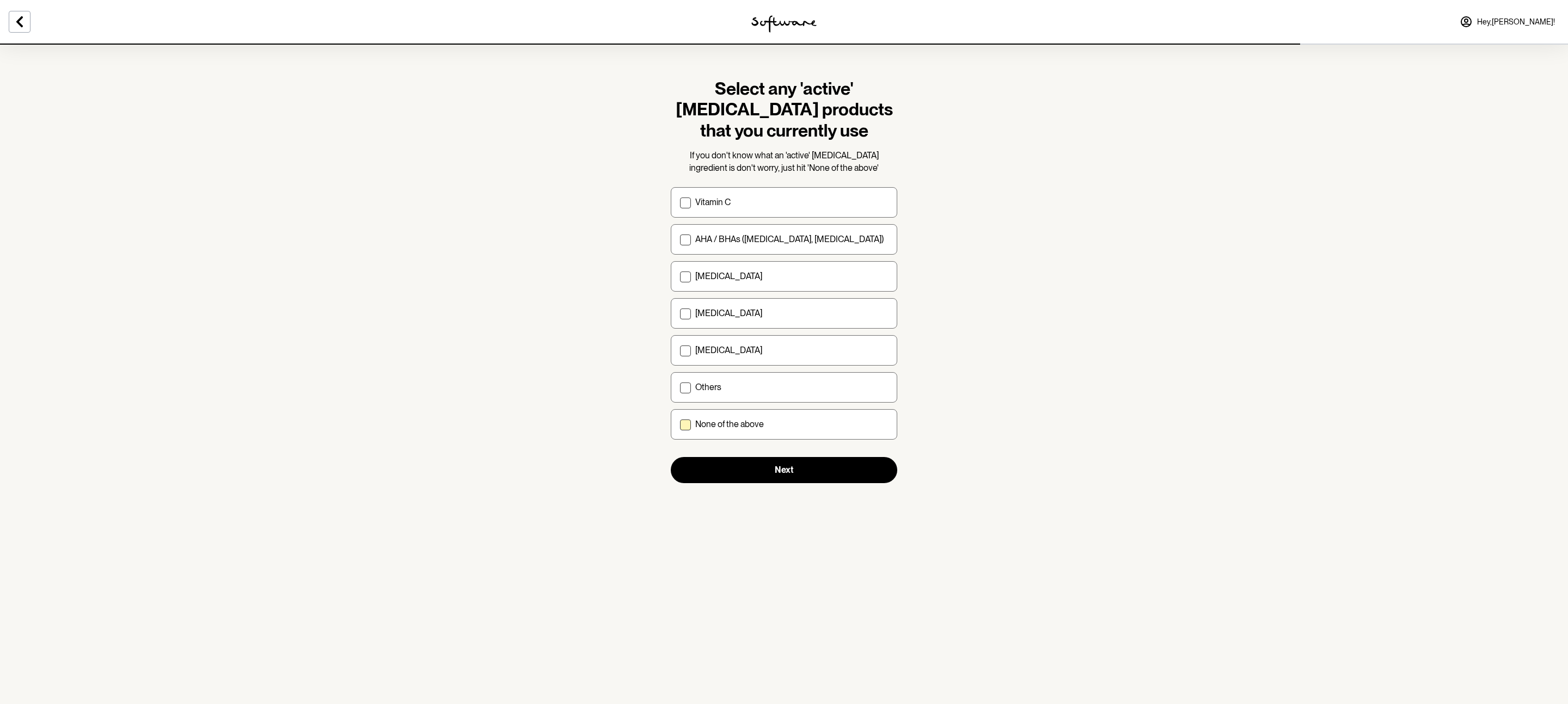
click at [733, 423] on p "None of the above" at bounding box center [730, 424] width 69 height 11
click at [680, 425] on input "None of the above" at bounding box center [680, 425] width 1 height 1
checkbox input "true"
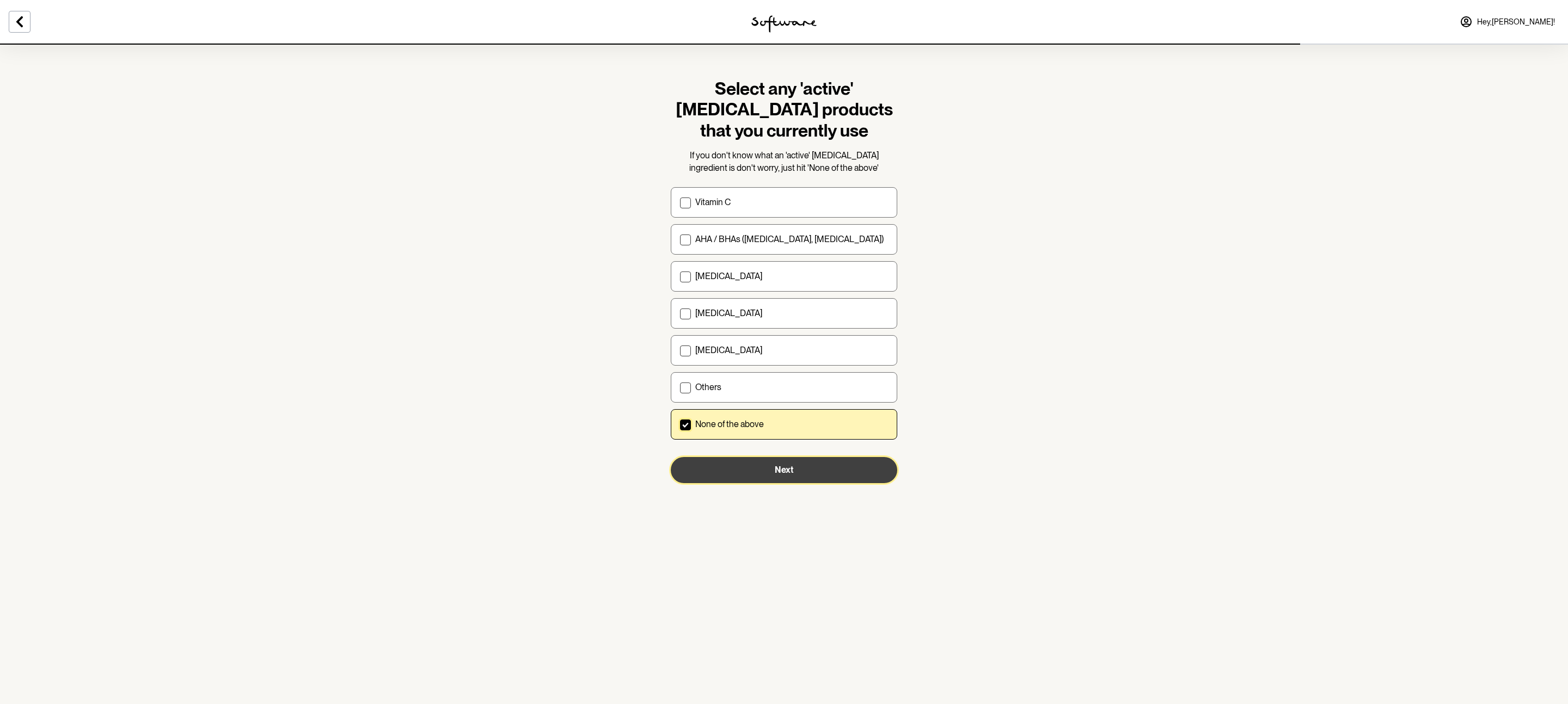
click at [737, 461] on button "Next" at bounding box center [784, 470] width 227 height 26
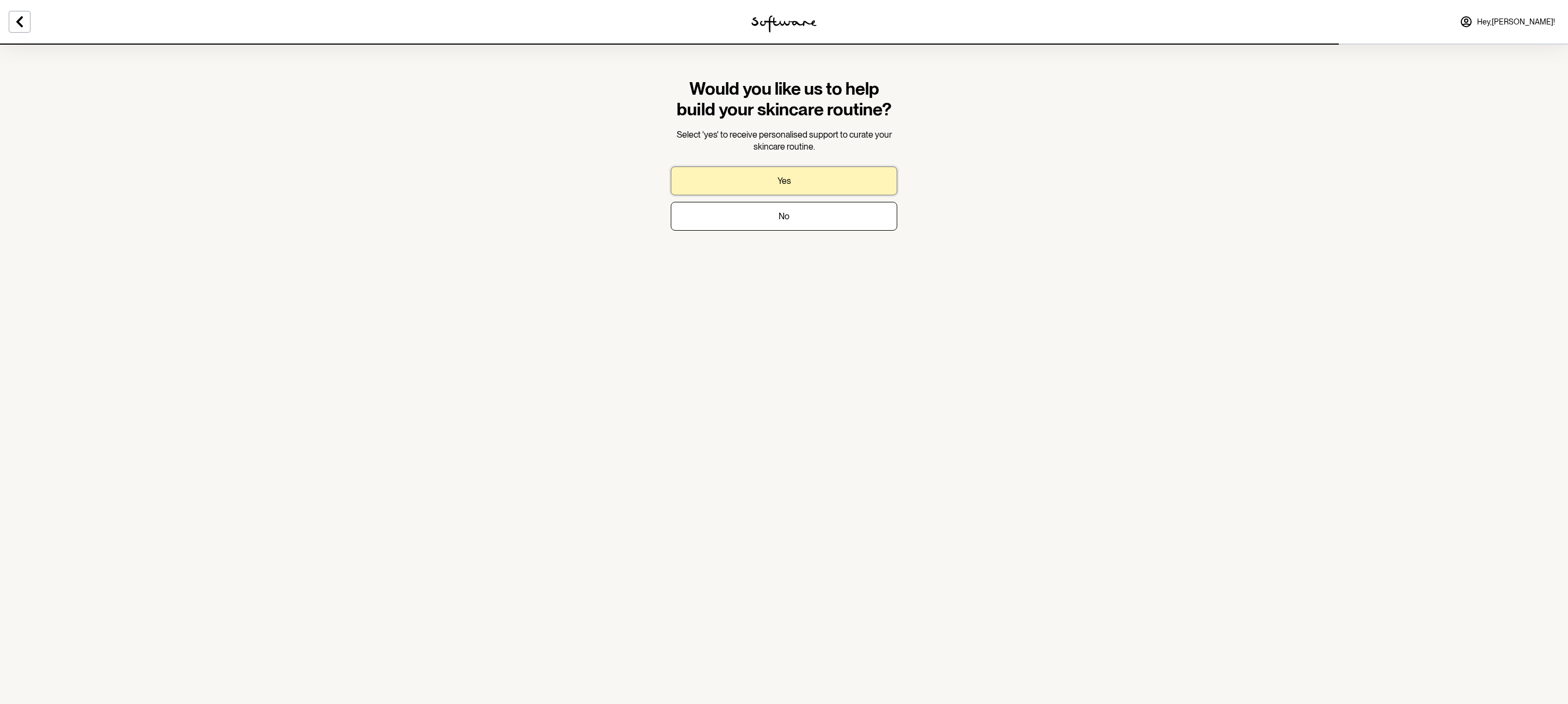
click at [741, 194] on button "Yes" at bounding box center [784, 181] width 227 height 29
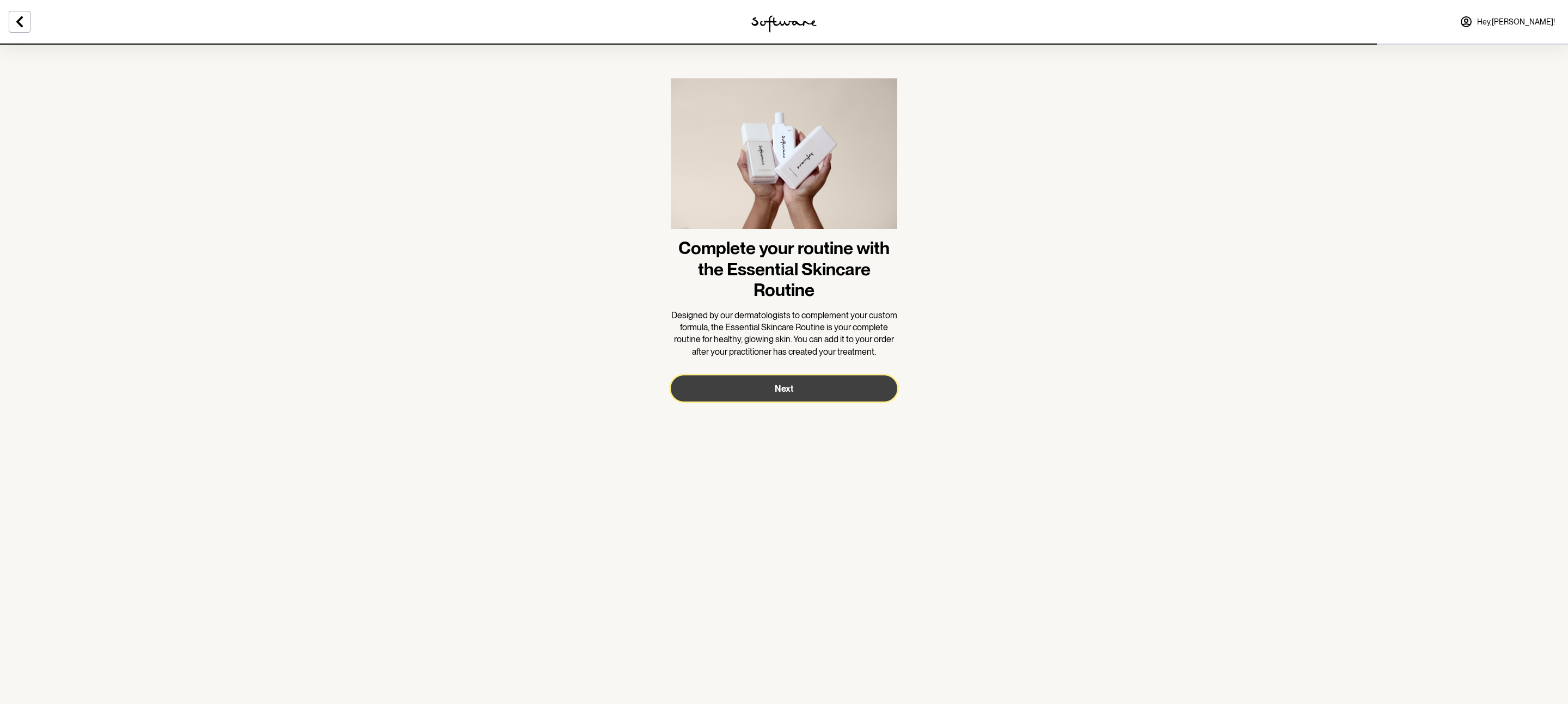
click at [759, 389] on button "Next" at bounding box center [784, 388] width 227 height 26
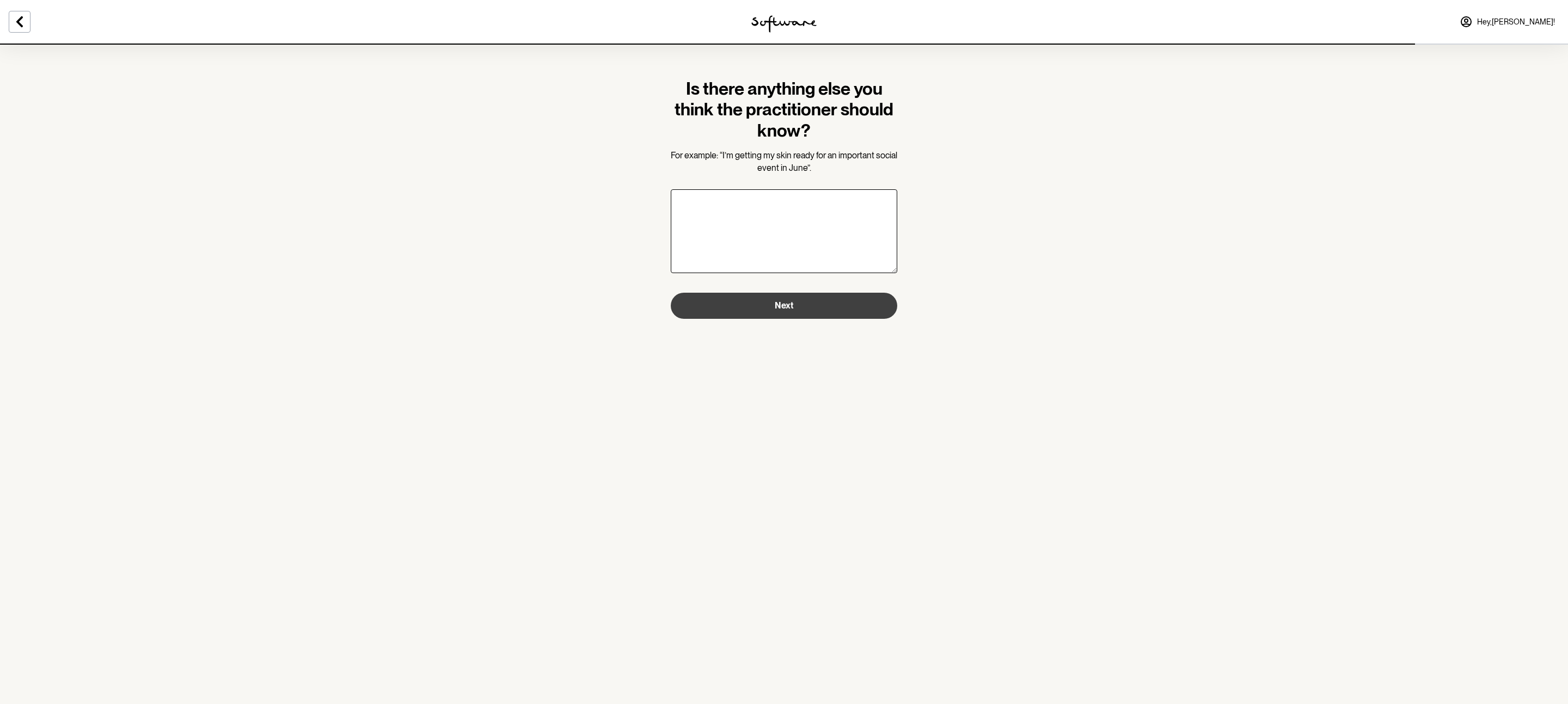
click at [769, 318] on section "Is there anything else you think the practitioner should know? For example: “I’…" at bounding box center [784, 198] width 244 height 310
click at [778, 312] on button "Next" at bounding box center [784, 305] width 227 height 26
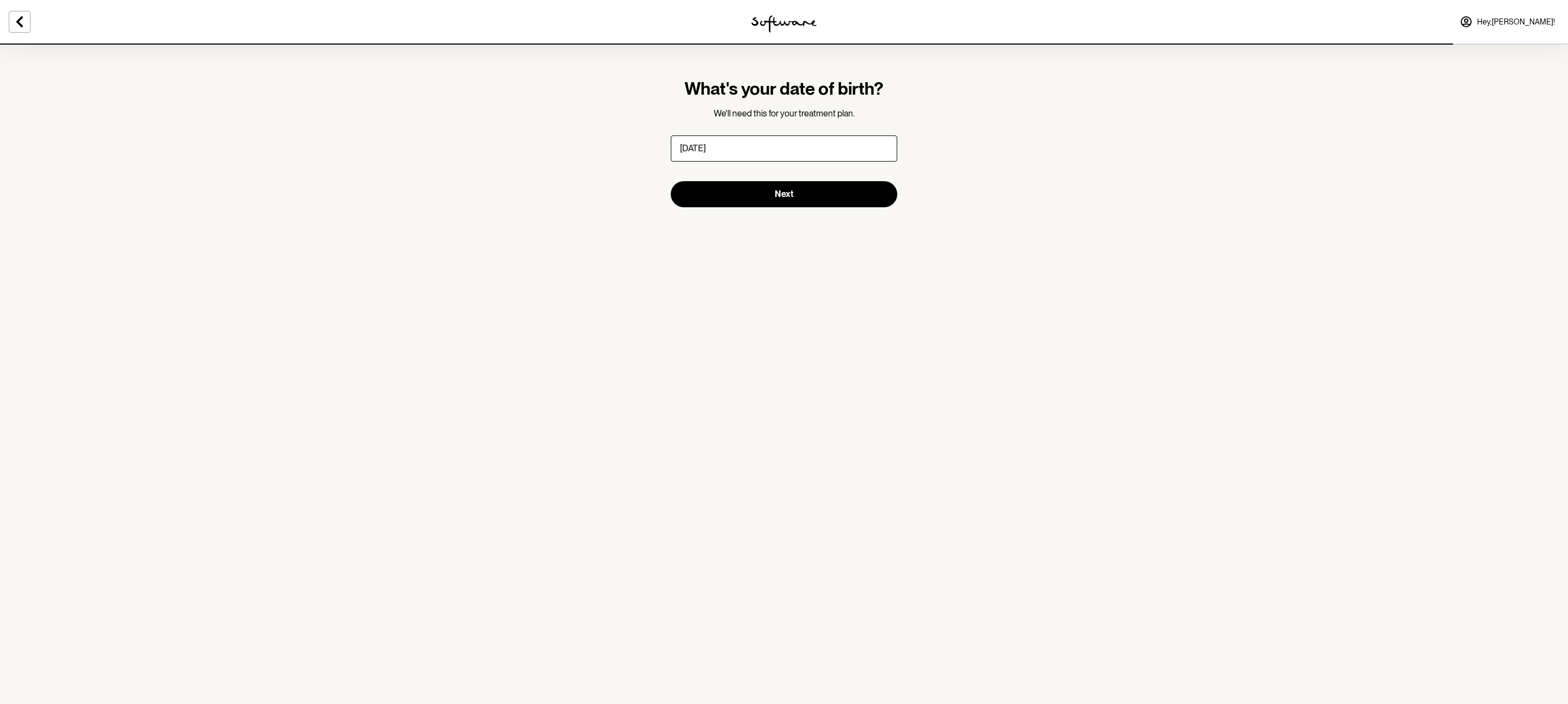
type input "20/07/1997"
click at [671, 181] on button "Next" at bounding box center [784, 194] width 227 height 26
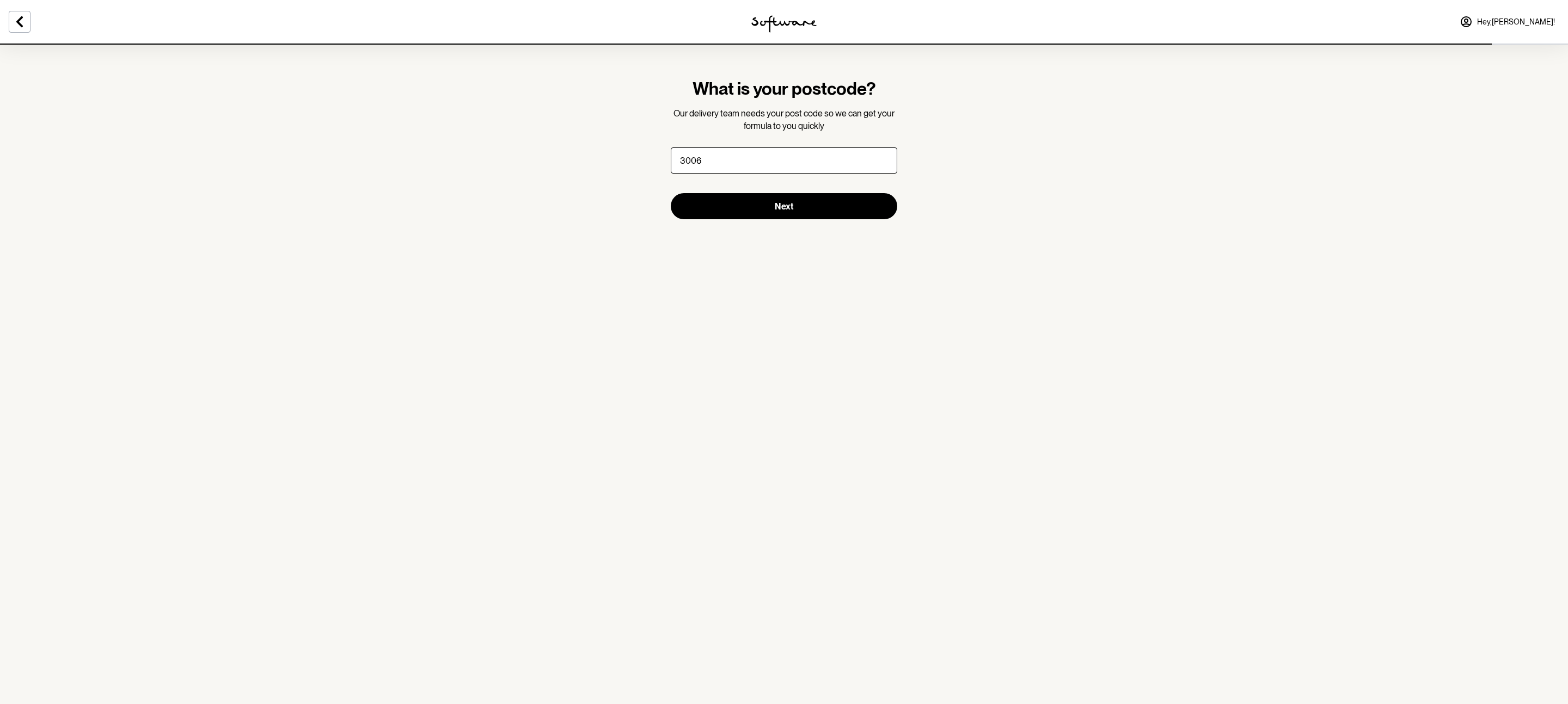
type input "3006"
click at [671, 194] on button "Next" at bounding box center [784, 206] width 227 height 26
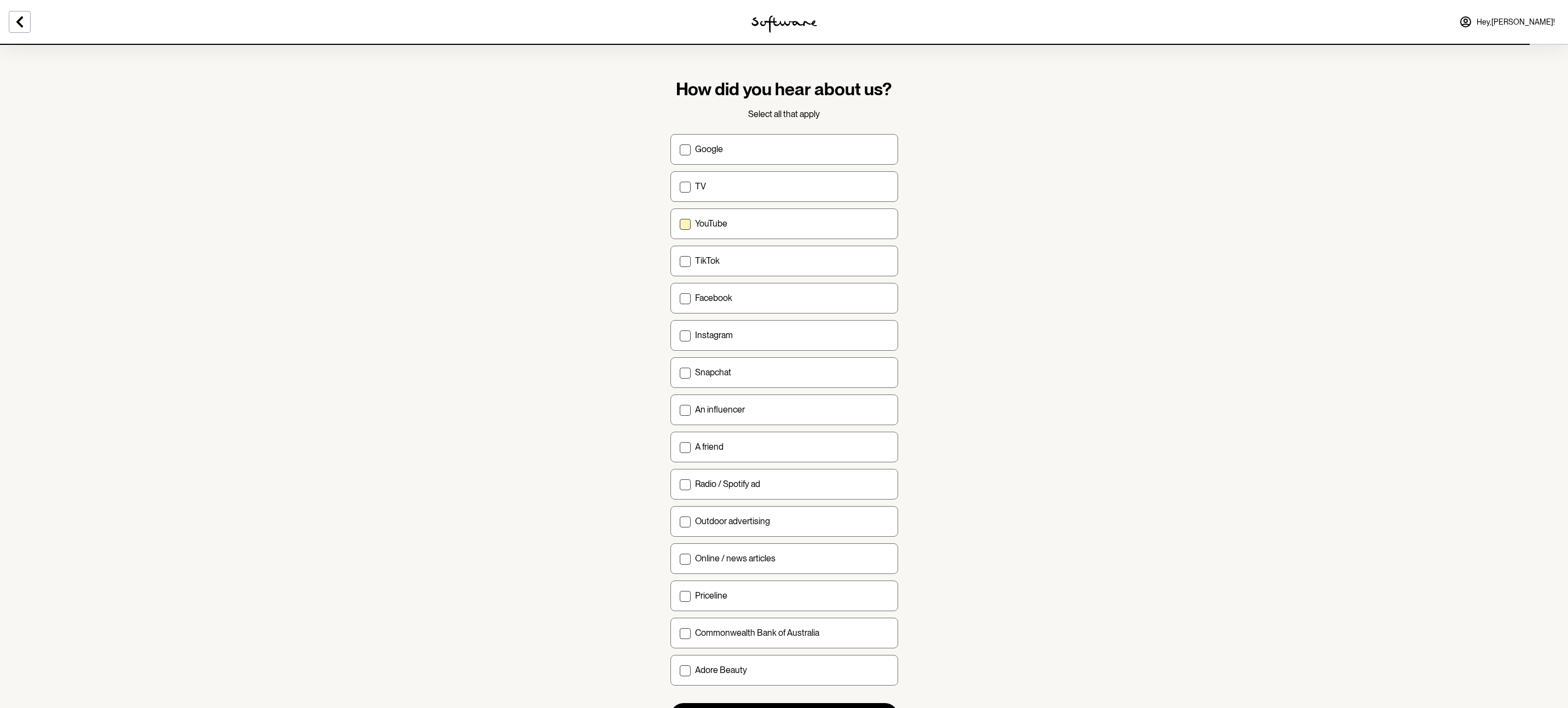
click at [742, 216] on label "YouTube" at bounding box center [784, 223] width 228 height 30
click at [679, 223] on input "YouTube" at bounding box center [679, 223] width 1 height 1
checkbox input "true"
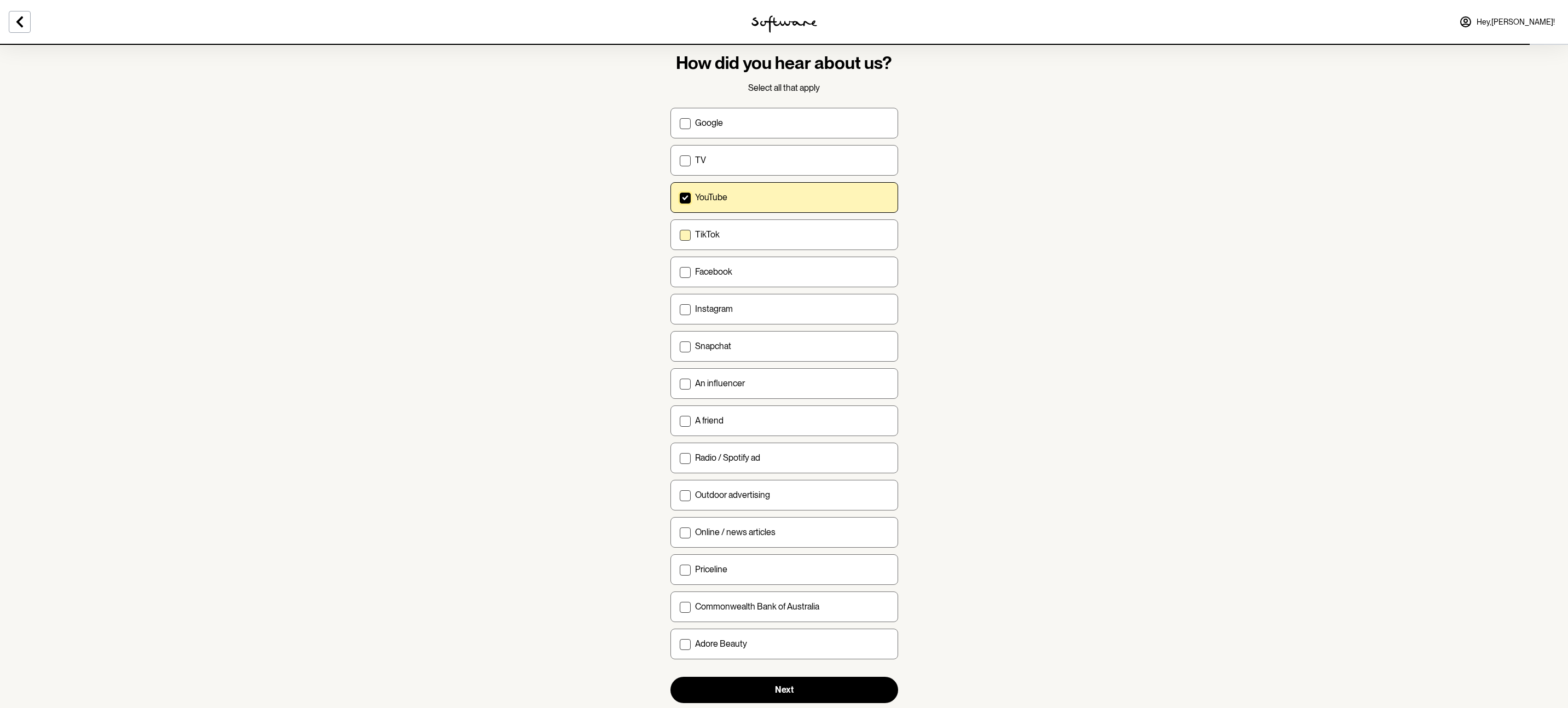
scroll to position [57, 0]
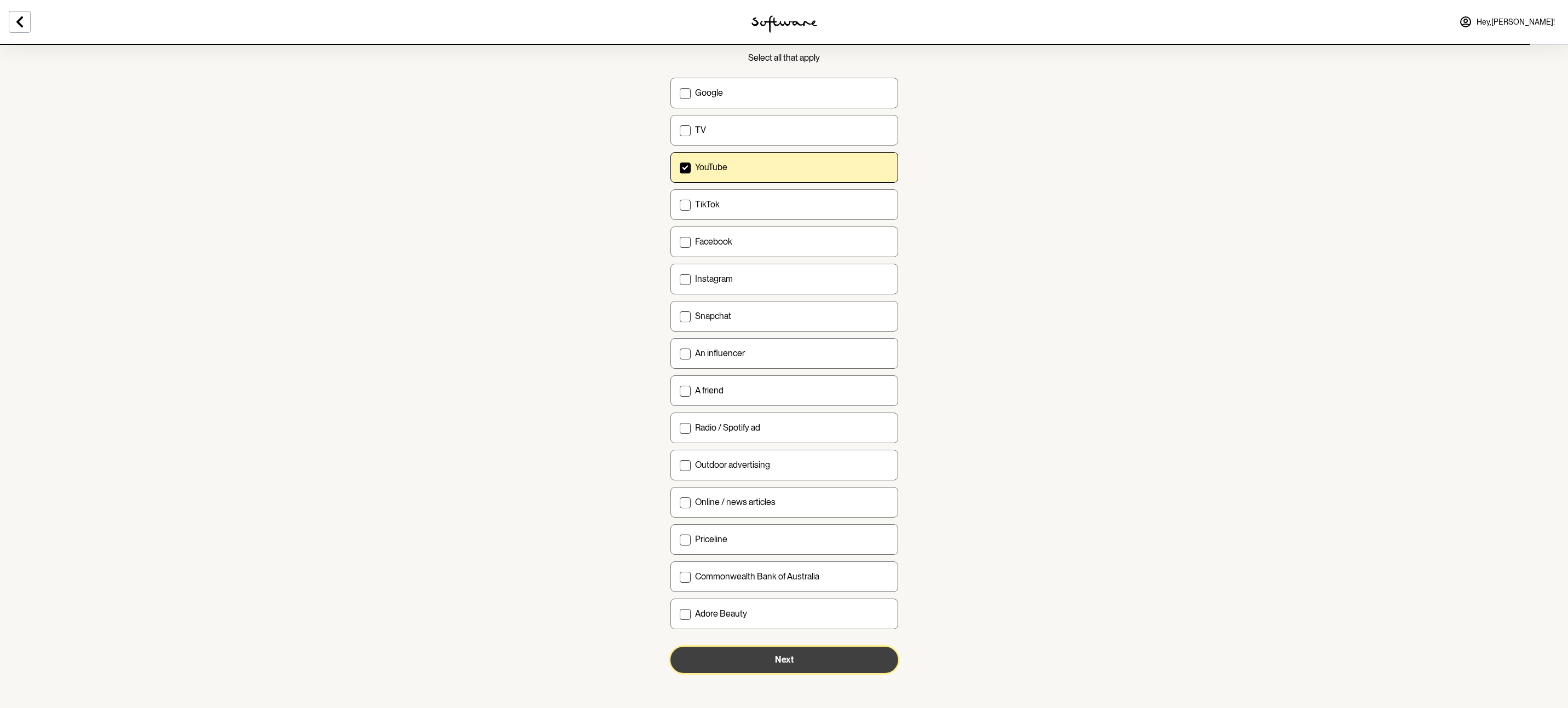
click at [809, 662] on button "Next" at bounding box center [784, 660] width 228 height 26
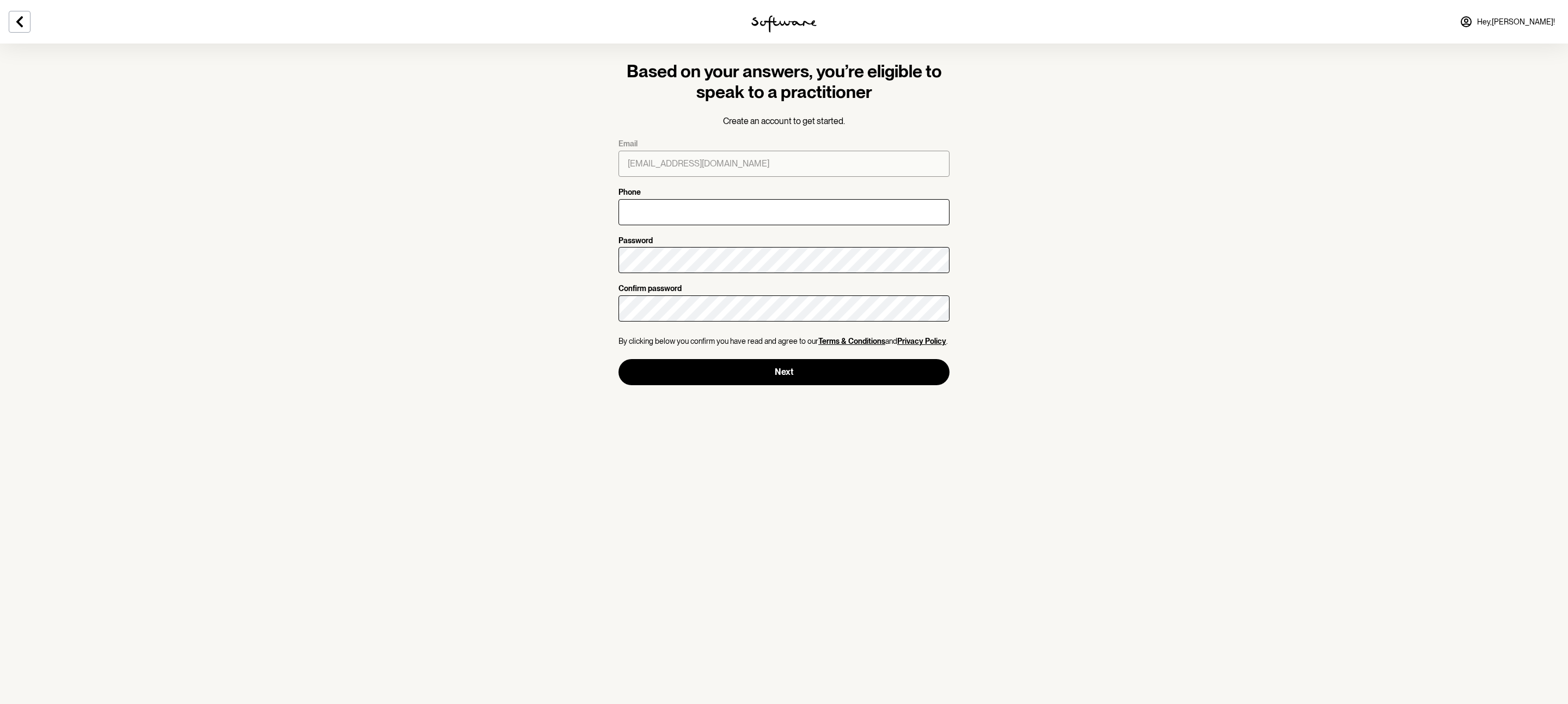
click at [792, 89] on h3 "Based on your answers, you’re eligible to speak to a practitioner" at bounding box center [784, 82] width 331 height 42
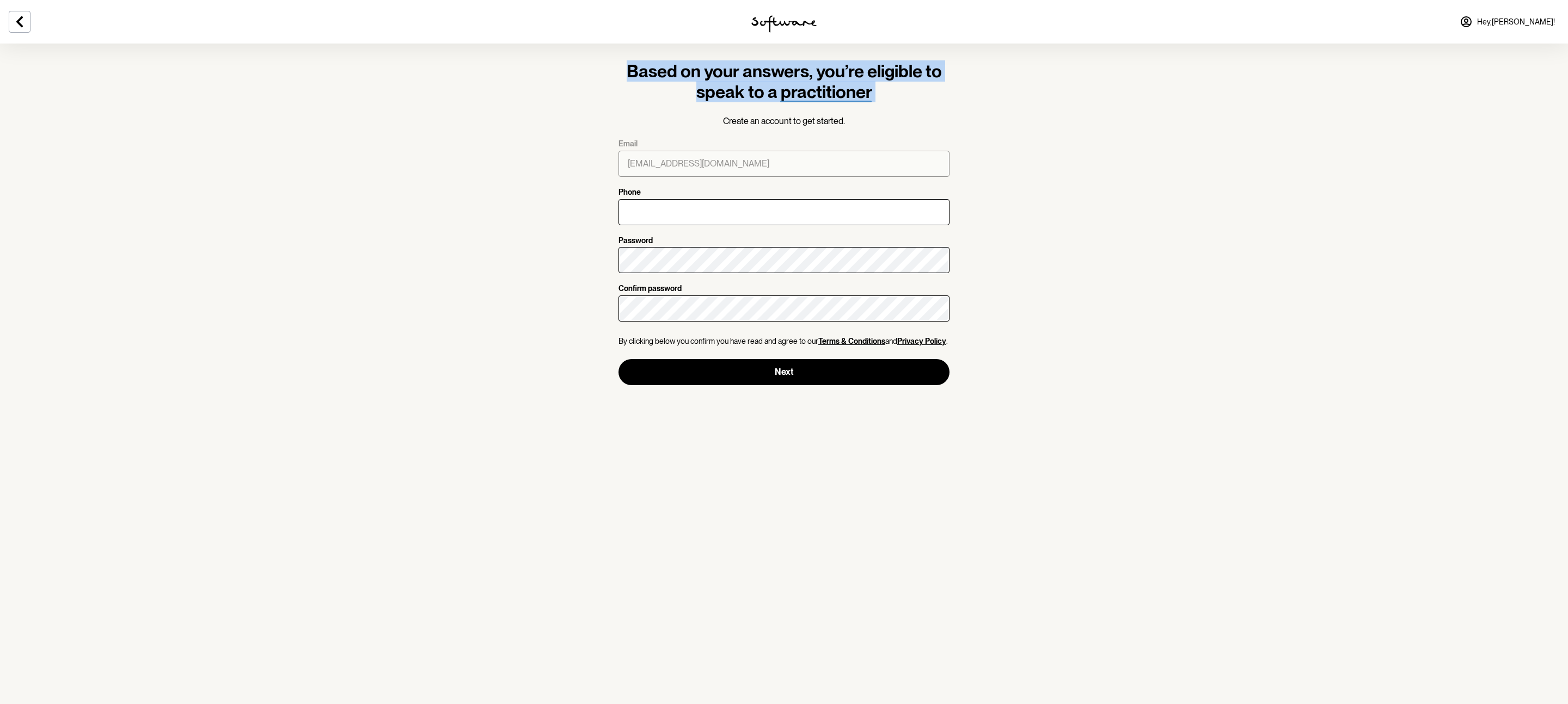
click at [792, 89] on h3 "Based on your answers, you’re eligible to speak to a practitioner" at bounding box center [784, 82] width 331 height 42
click at [894, 98] on h3 "Based on your answers, you’re eligible to speak to a practitioner" at bounding box center [784, 82] width 331 height 42
